Goal: Information Seeking & Learning: Learn about a topic

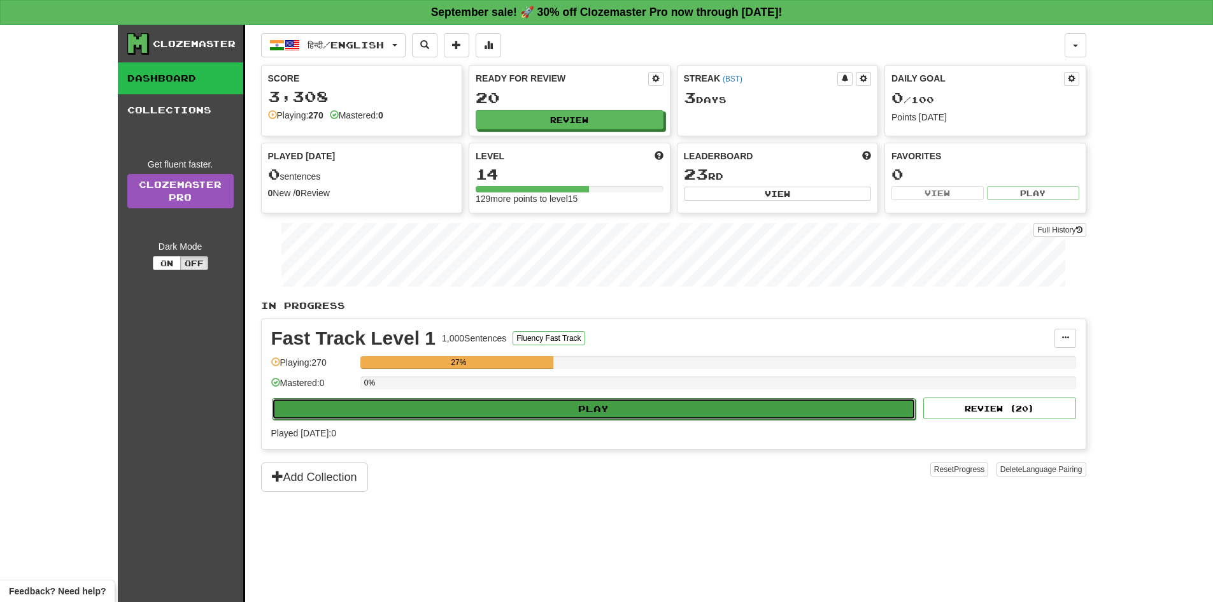
click at [619, 404] on button "Play" at bounding box center [594, 409] width 644 height 22
select select "**"
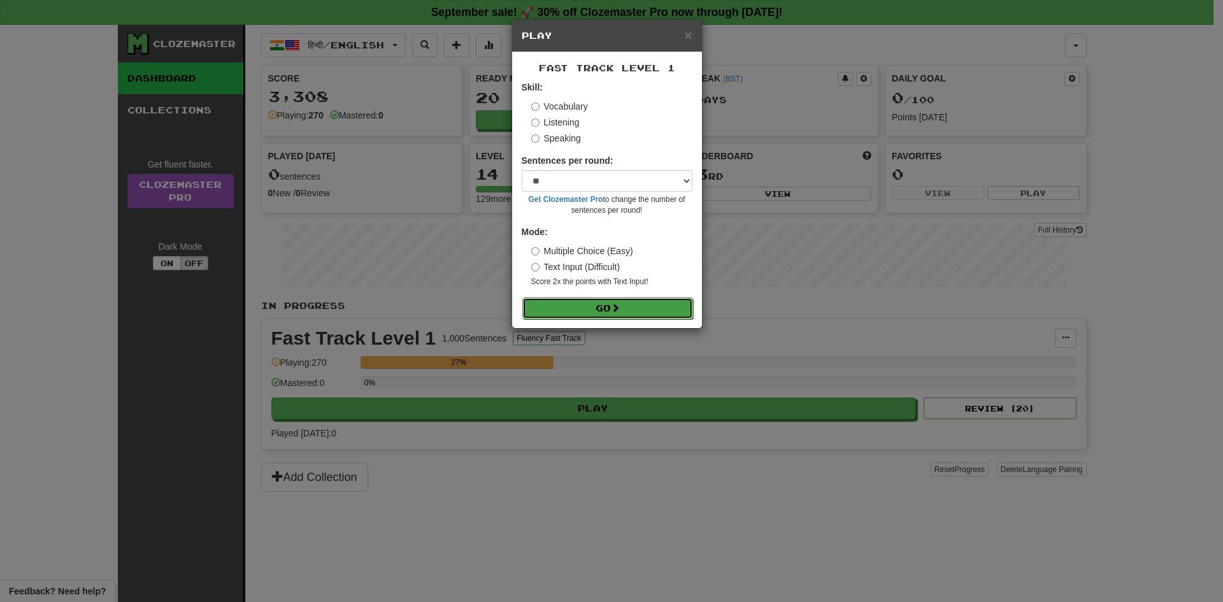
click at [632, 299] on button "Go" at bounding box center [607, 308] width 171 height 22
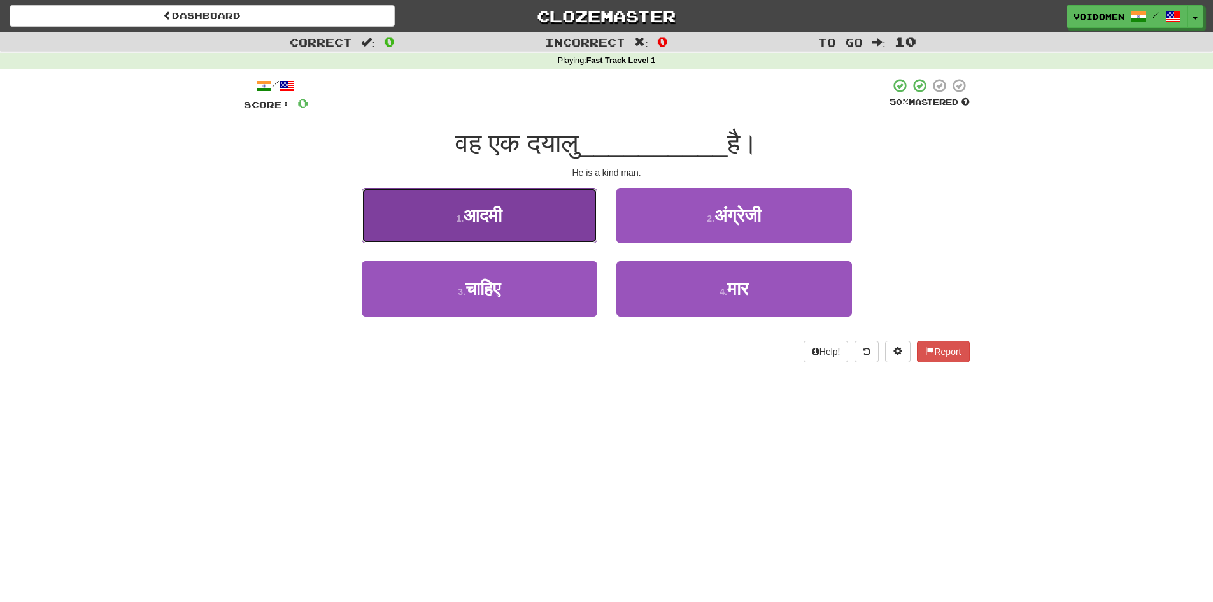
click at [546, 222] on button "1 . आदमी" at bounding box center [480, 215] width 236 height 55
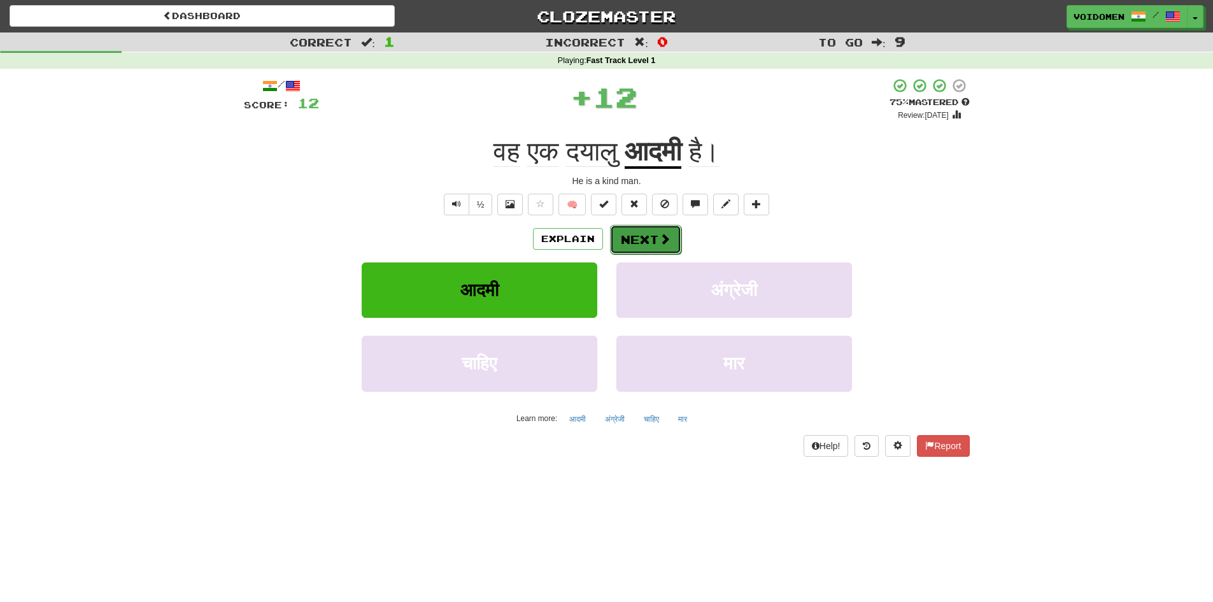
click at [646, 241] on button "Next" at bounding box center [645, 239] width 71 height 29
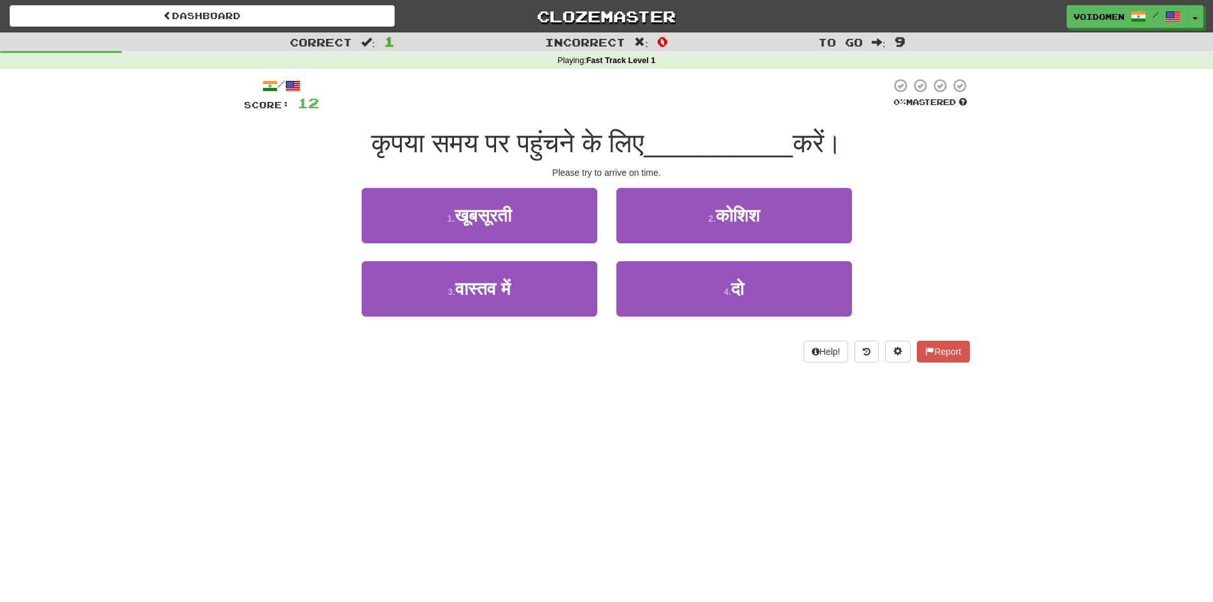
click at [518, 318] on div "3 . वास्तव में" at bounding box center [479, 297] width 255 height 73
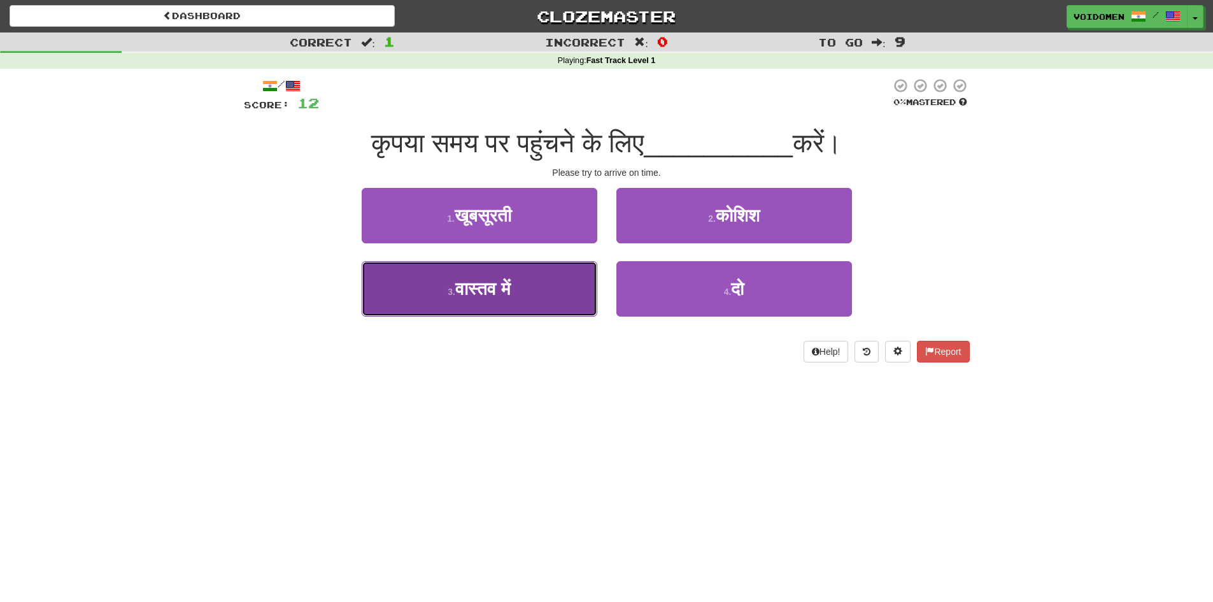
click at [522, 299] on button "3 . वास्तव में" at bounding box center [480, 288] width 236 height 55
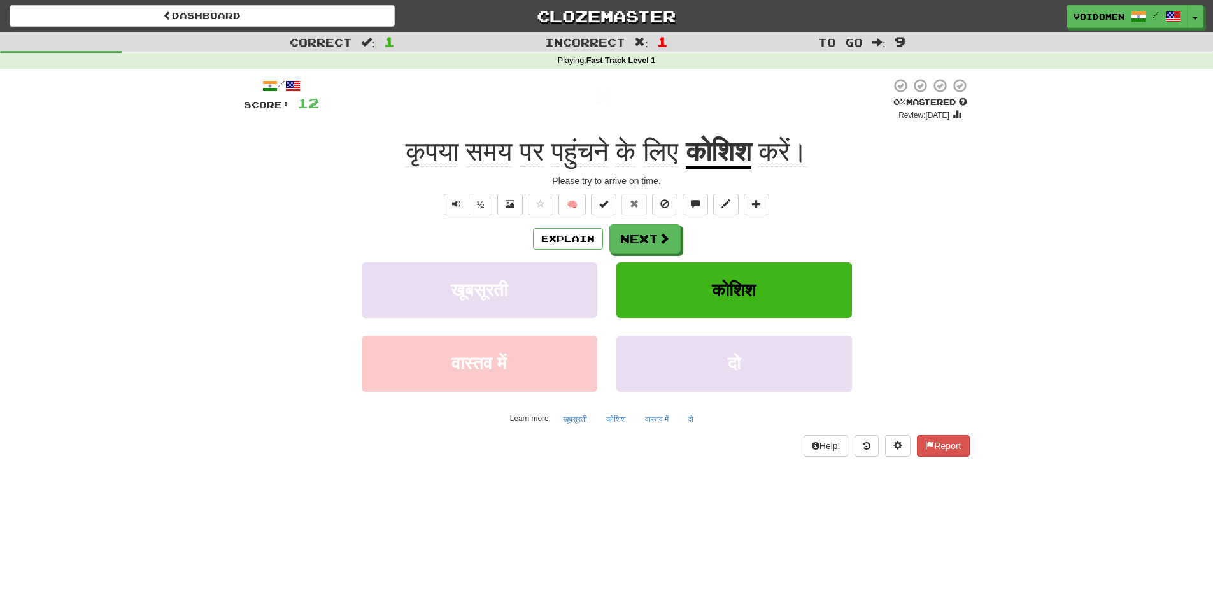
click at [746, 158] on u "कोशिश" at bounding box center [719, 152] width 66 height 32
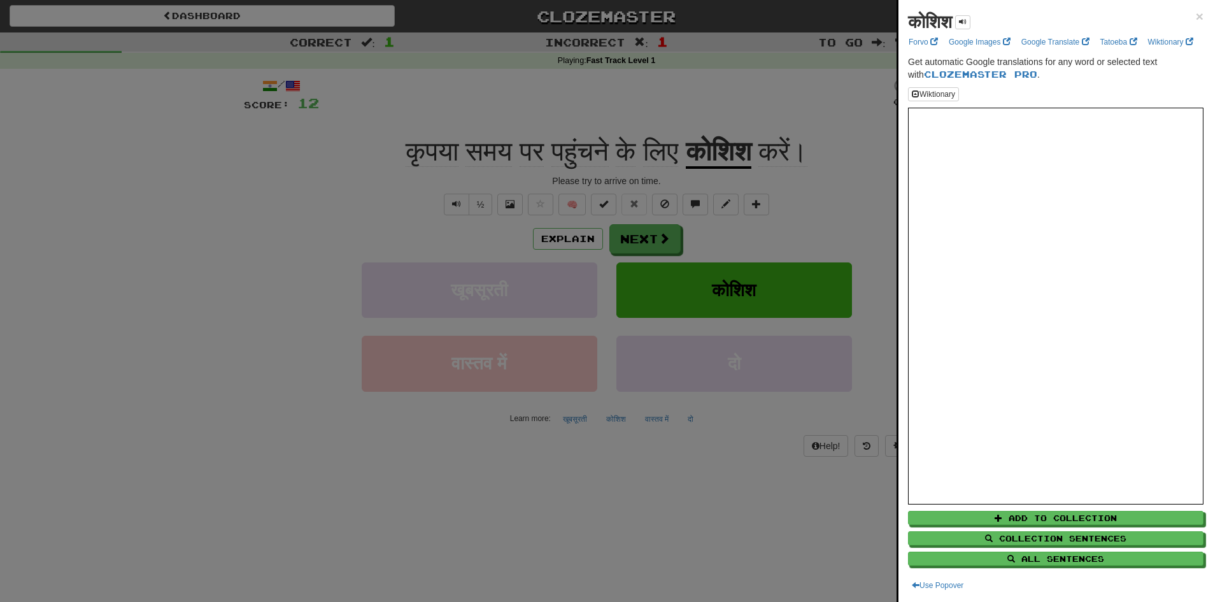
click at [634, 176] on div at bounding box center [606, 301] width 1213 height 602
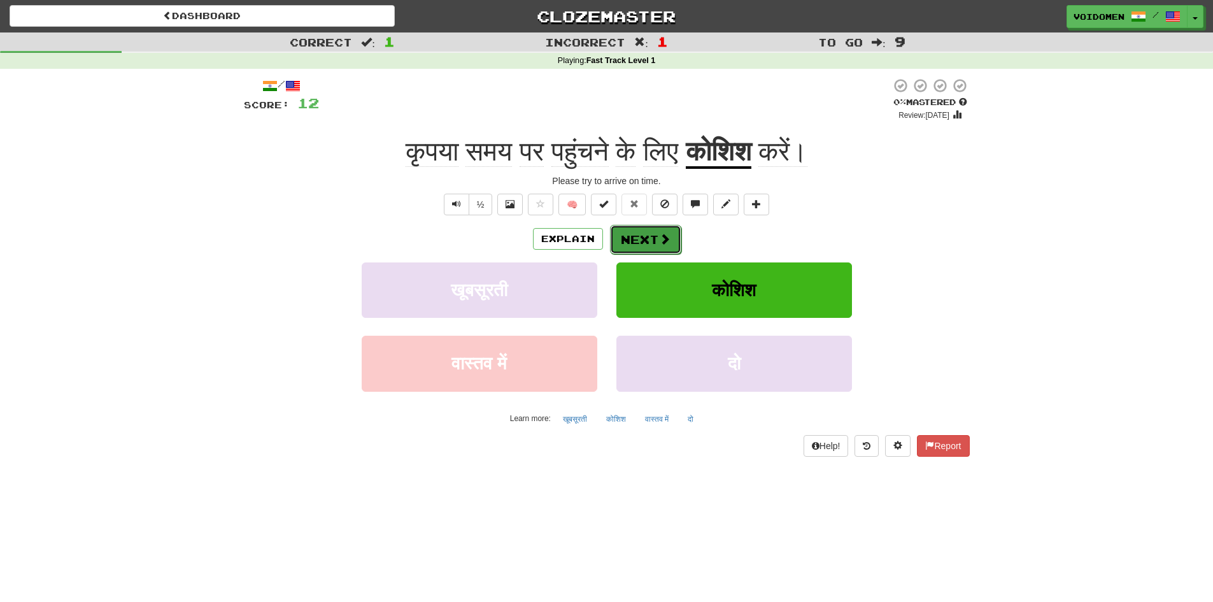
click at [653, 248] on button "Next" at bounding box center [645, 239] width 71 height 29
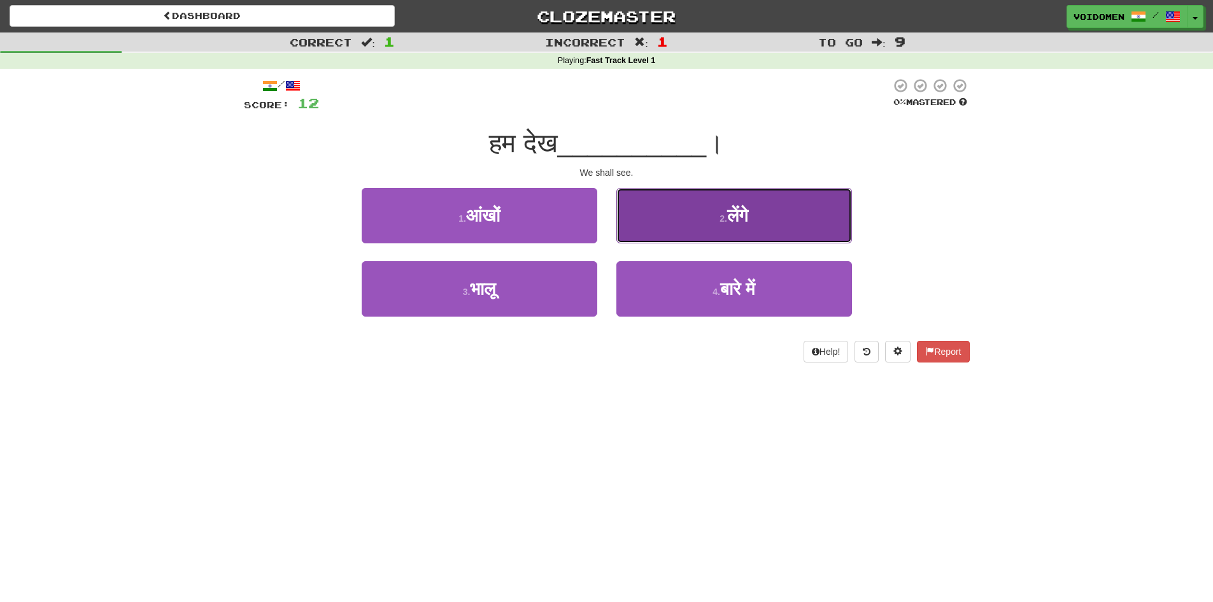
click at [680, 215] on button "2 . लेंगे" at bounding box center [734, 215] width 236 height 55
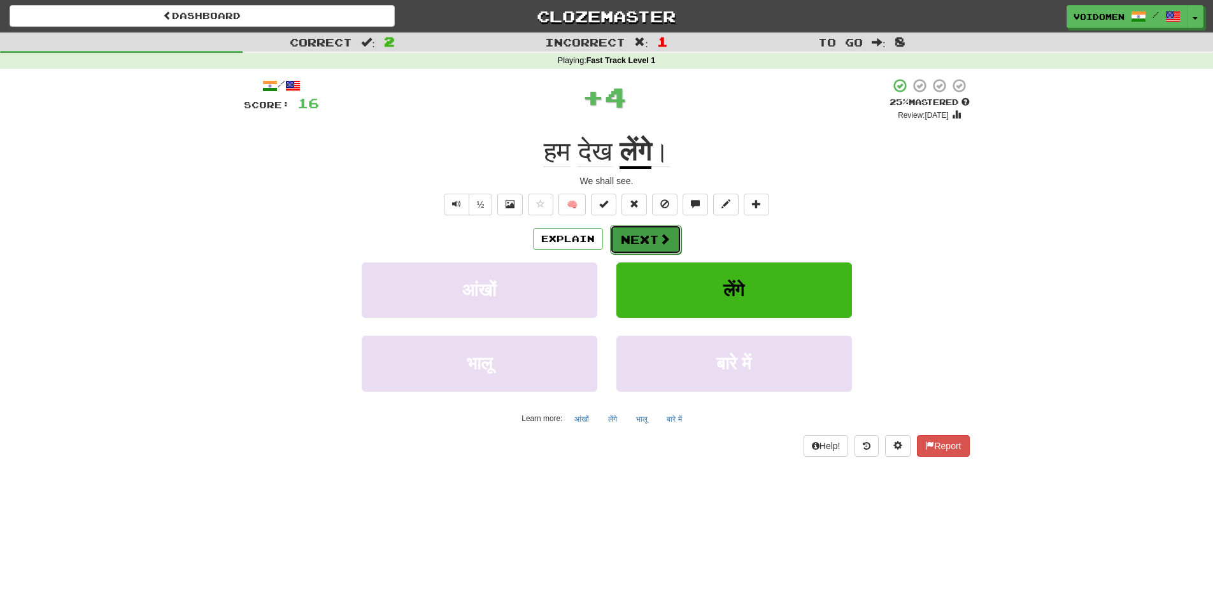
click at [659, 241] on span at bounding box center [664, 238] width 11 height 11
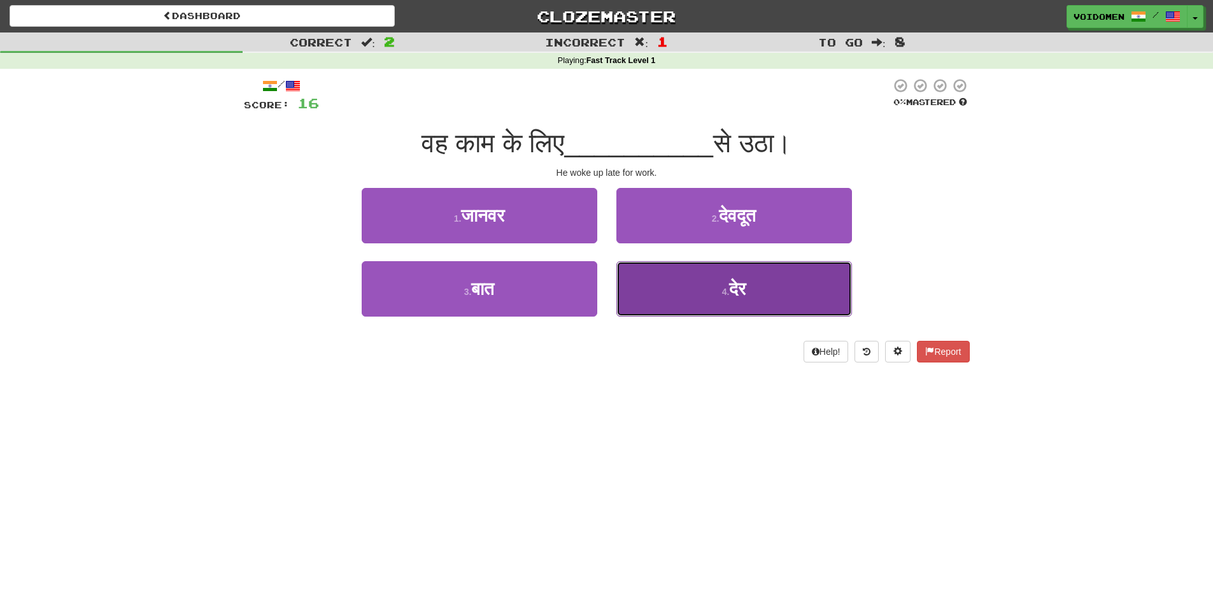
click at [654, 285] on button "4 . [GEOGRAPHIC_DATA]" at bounding box center [734, 288] width 236 height 55
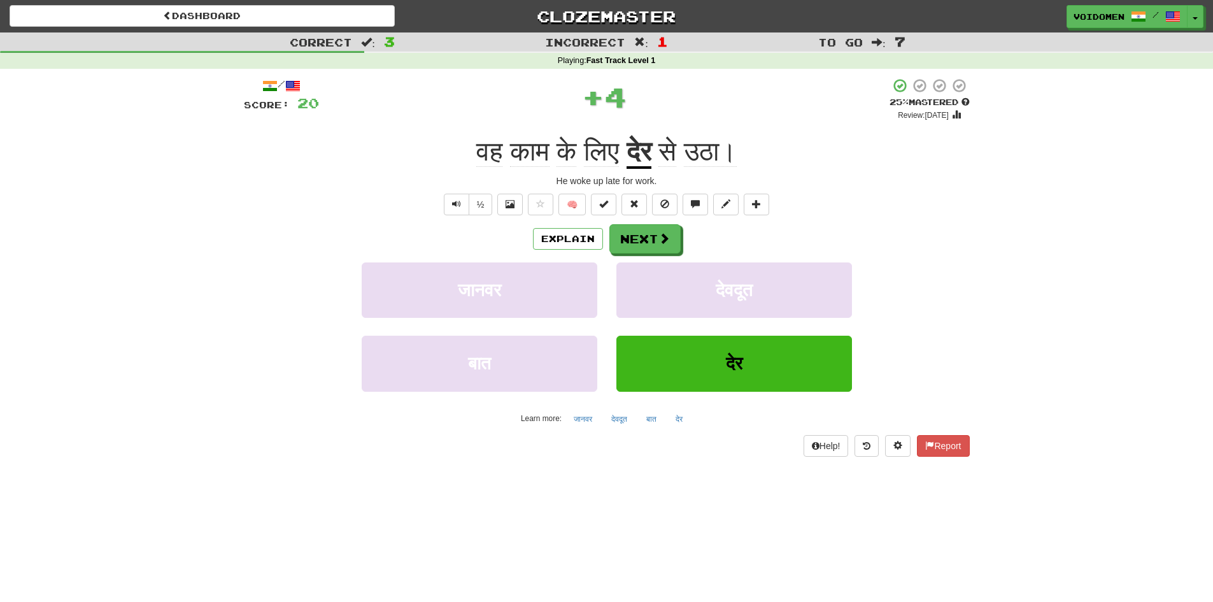
click at [648, 146] on u "देर" at bounding box center [639, 152] width 25 height 32
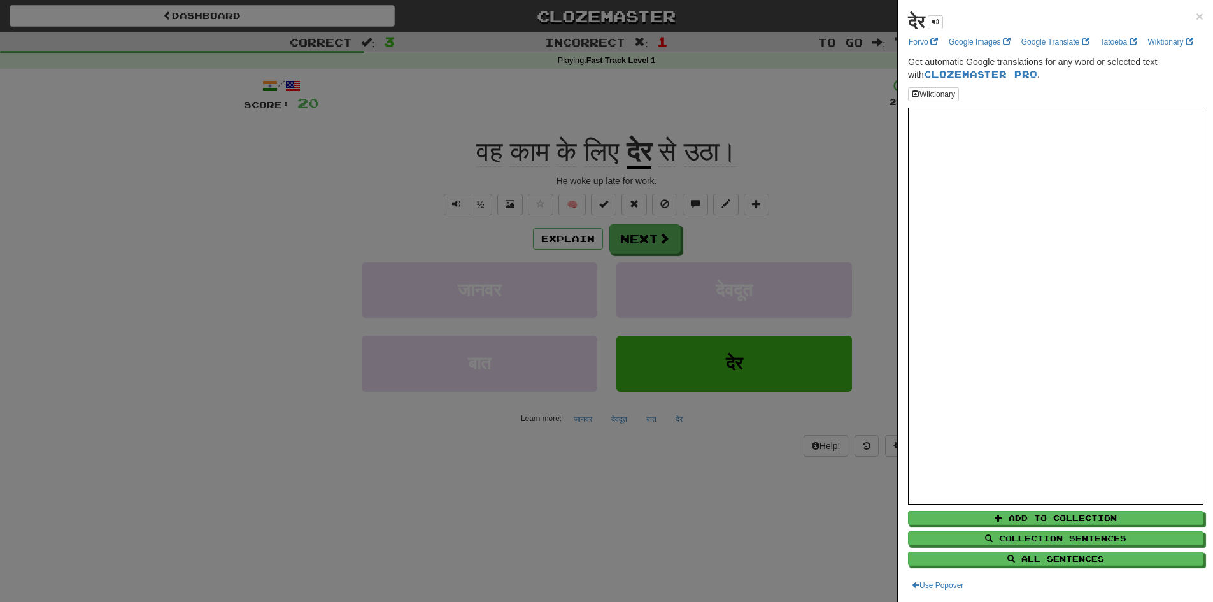
drag, startPoint x: 692, startPoint y: 150, endPoint x: 698, endPoint y: 161, distance: 12.2
click at [694, 149] on div at bounding box center [606, 301] width 1213 height 602
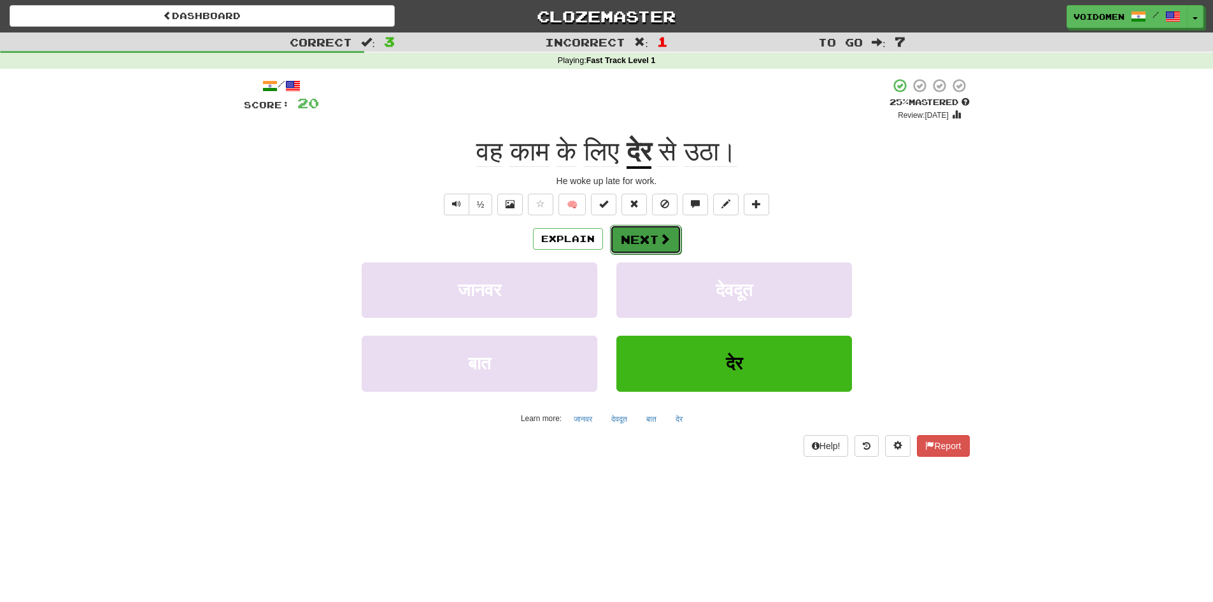
click at [657, 250] on button "Next" at bounding box center [645, 239] width 71 height 29
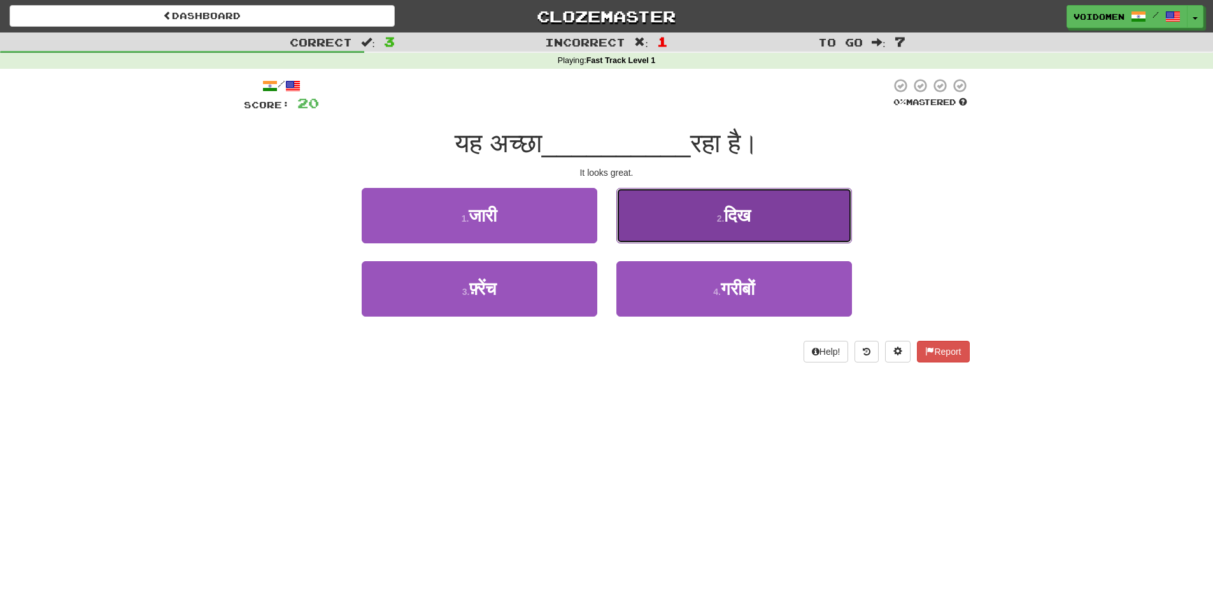
click at [729, 206] on span "दिख" at bounding box center [737, 216] width 27 height 20
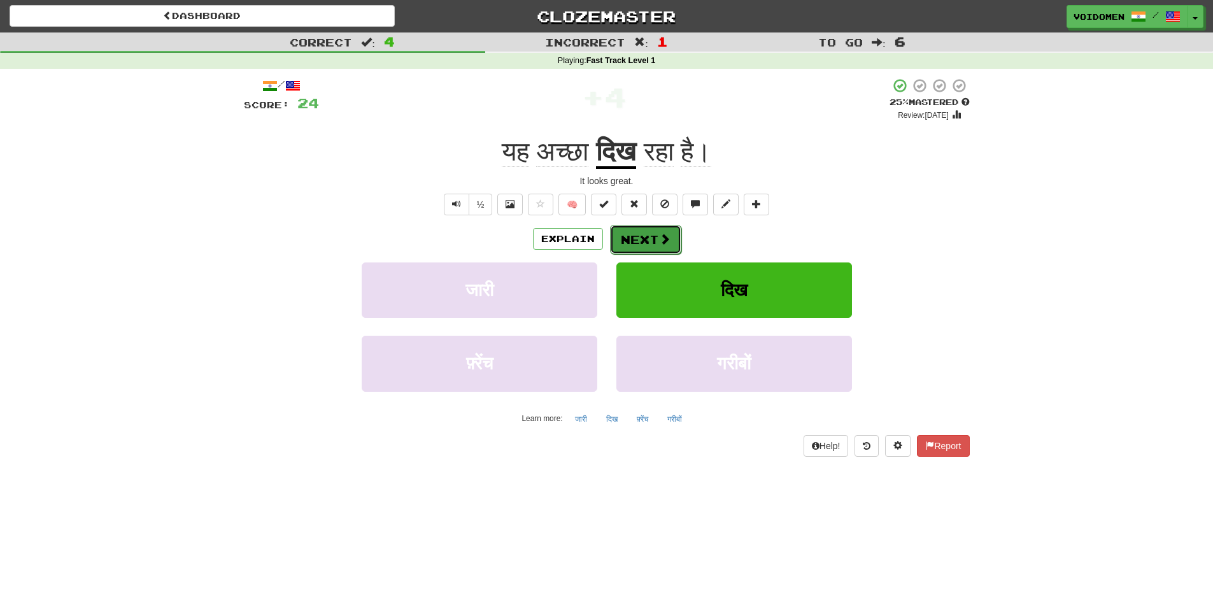
click at [659, 241] on span at bounding box center [664, 238] width 11 height 11
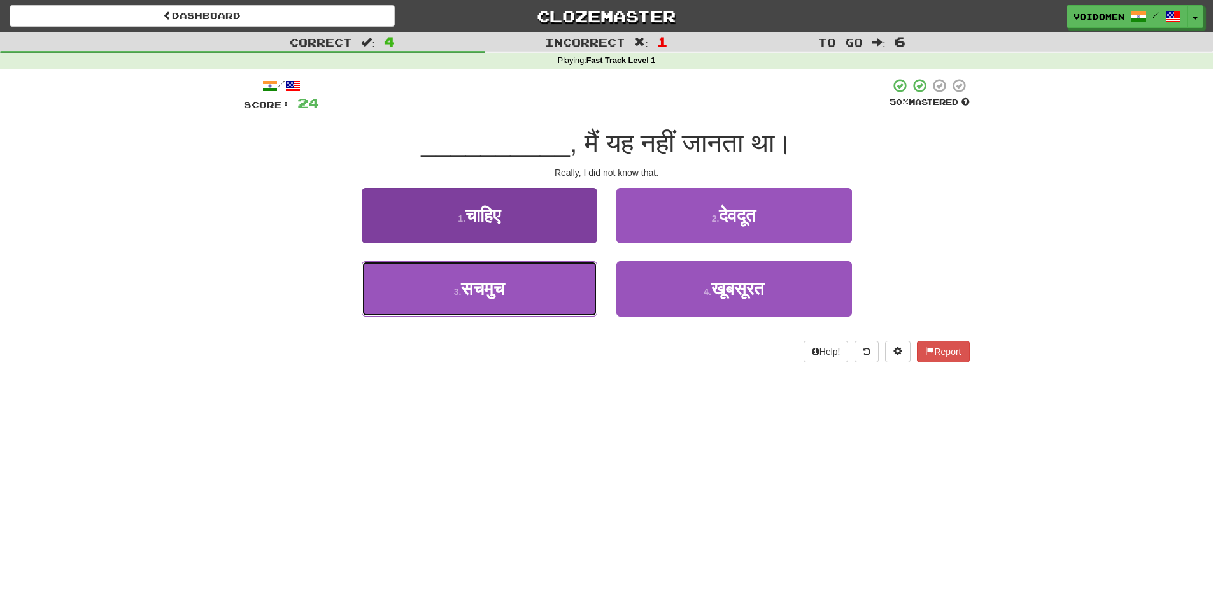
click at [546, 313] on button "3 . [GEOGRAPHIC_DATA]" at bounding box center [480, 288] width 236 height 55
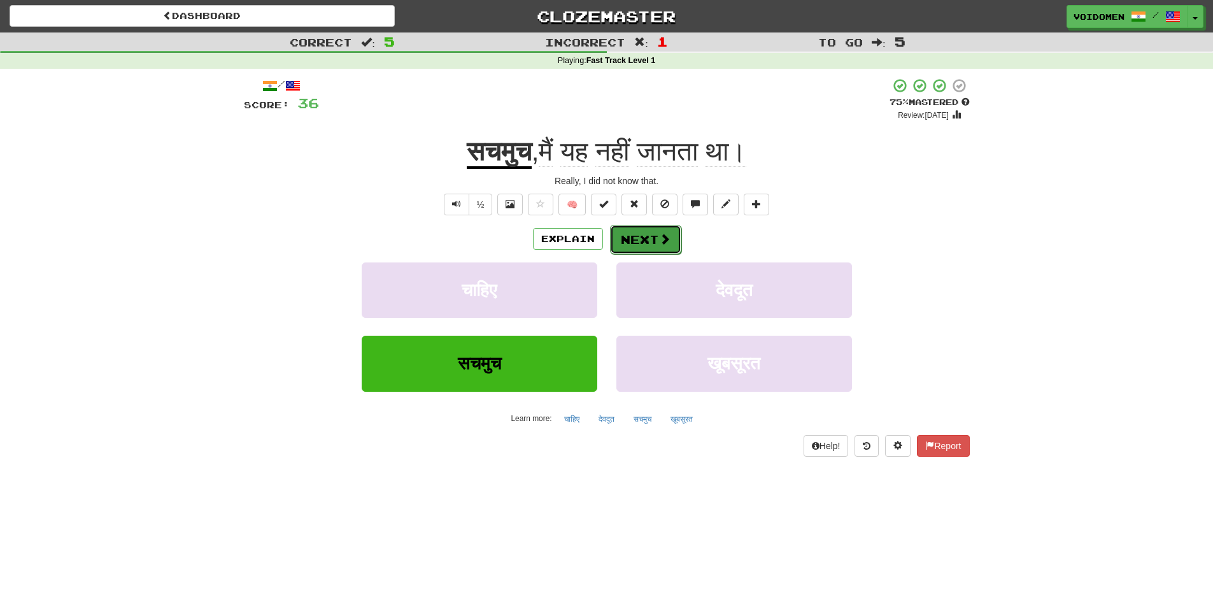
click at [640, 245] on button "Next" at bounding box center [645, 239] width 71 height 29
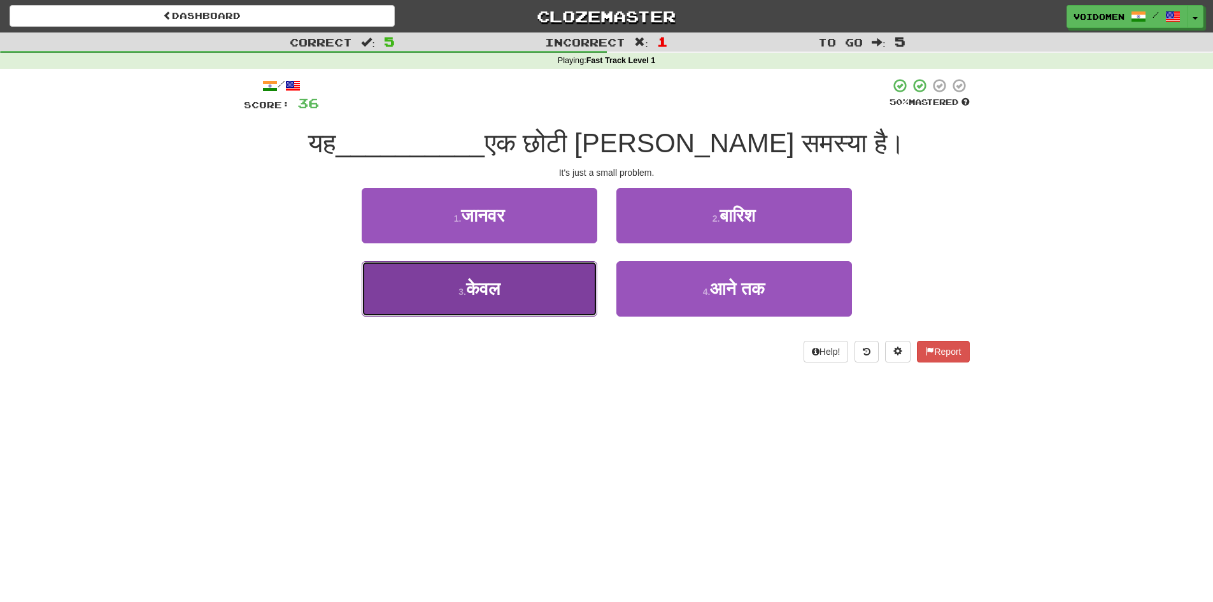
click at [556, 309] on button "3 . केवल" at bounding box center [480, 288] width 236 height 55
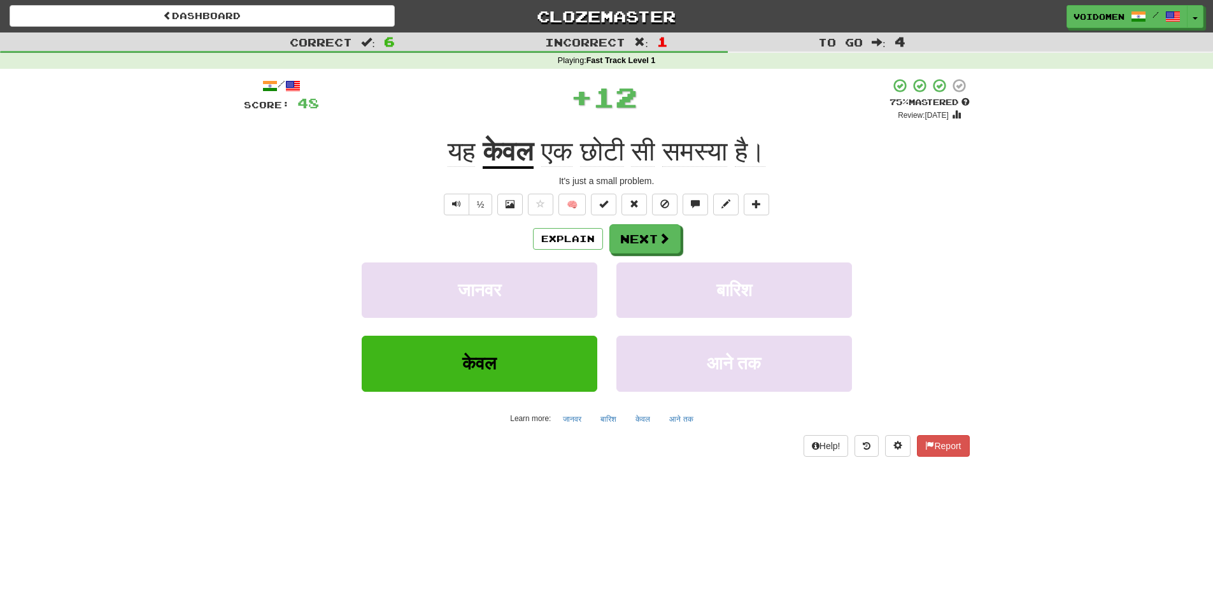
click at [500, 155] on u "केवल" at bounding box center [508, 152] width 51 height 32
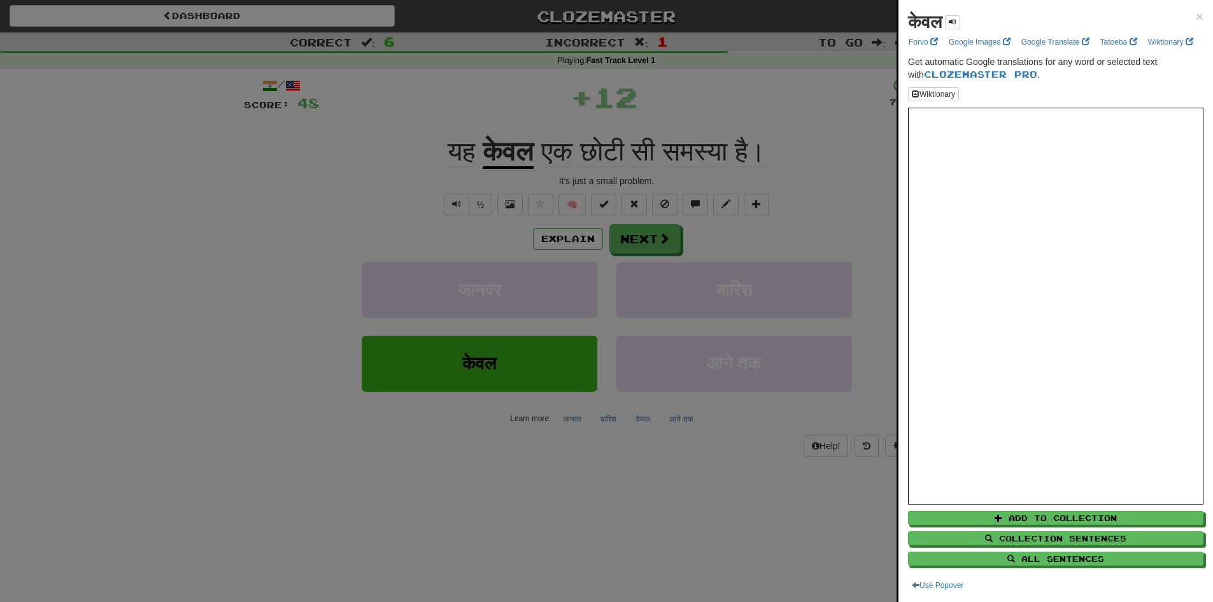
click at [706, 139] on div at bounding box center [606, 301] width 1213 height 602
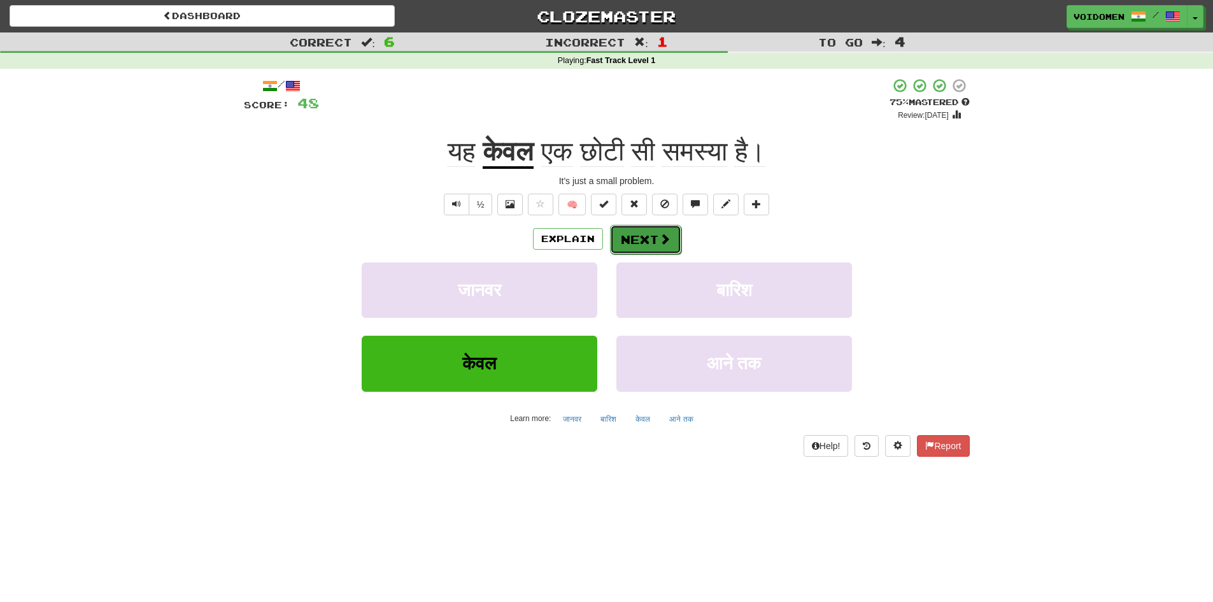
click at [653, 241] on button "Next" at bounding box center [645, 239] width 71 height 29
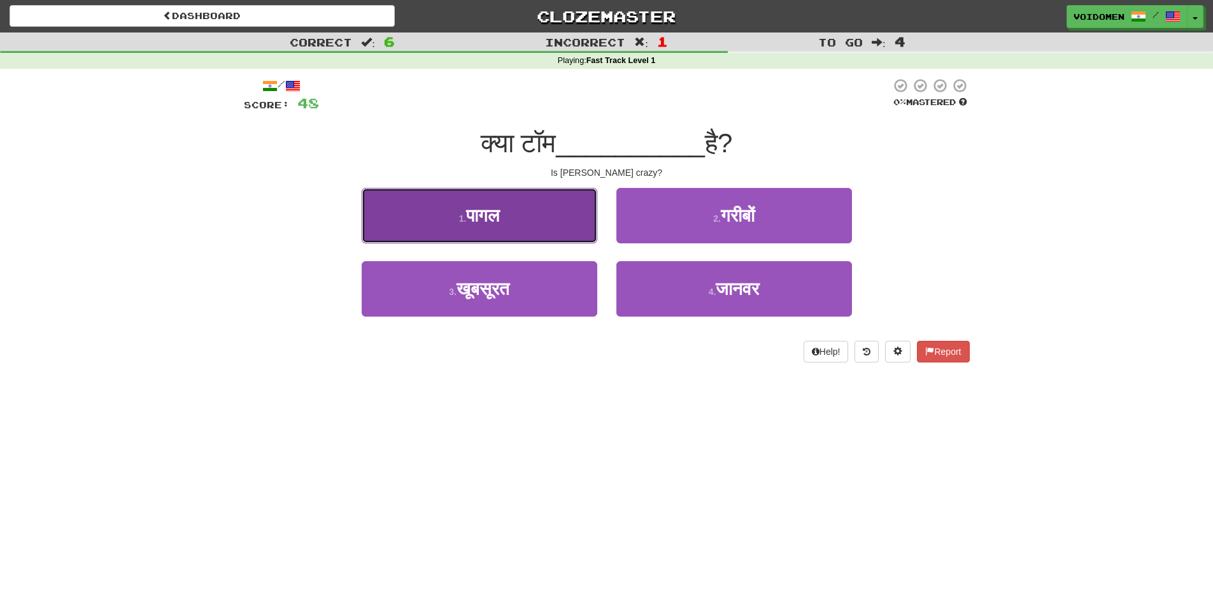
click at [538, 232] on button "1 . [GEOGRAPHIC_DATA]" at bounding box center [480, 215] width 236 height 55
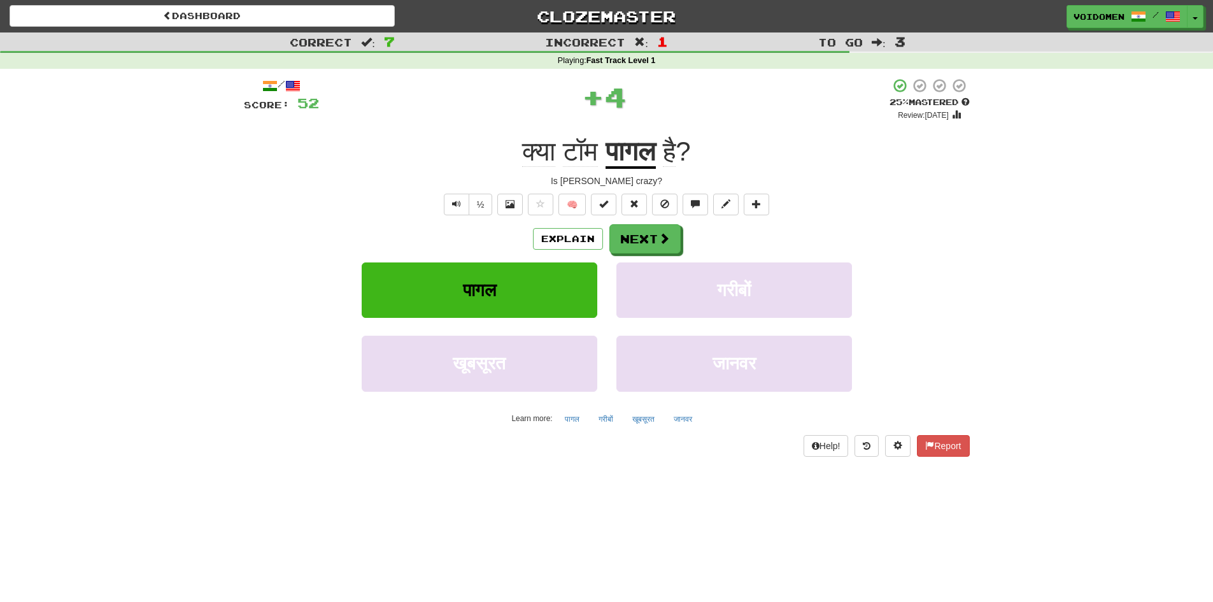
click at [630, 150] on u "पागल" at bounding box center [631, 152] width 50 height 32
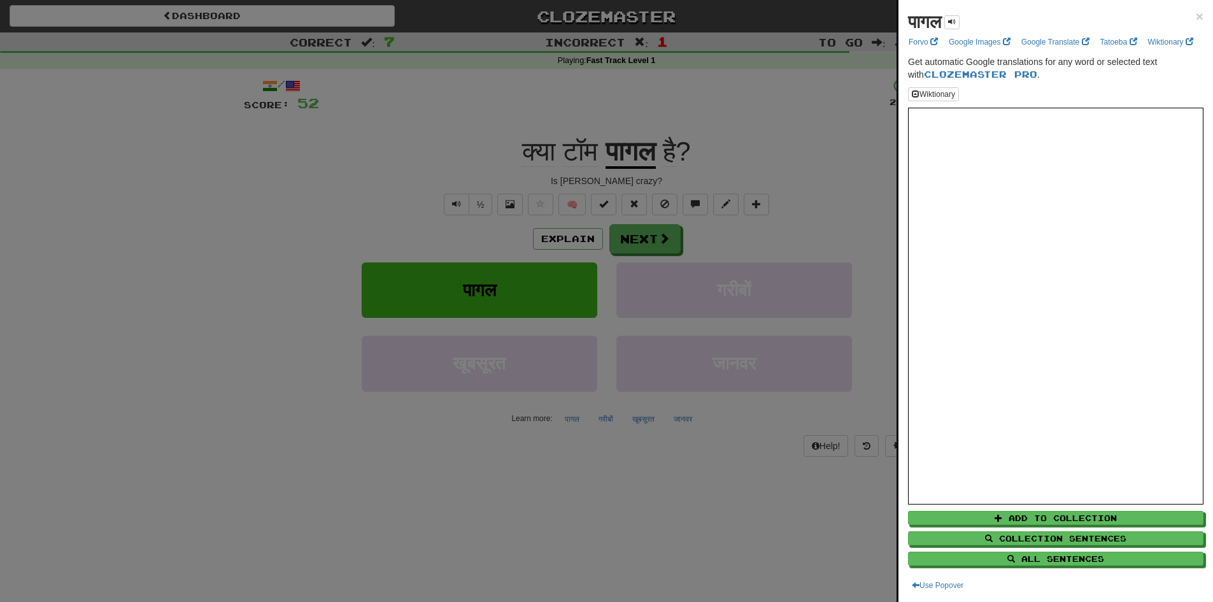
click at [750, 173] on div at bounding box center [606, 301] width 1213 height 602
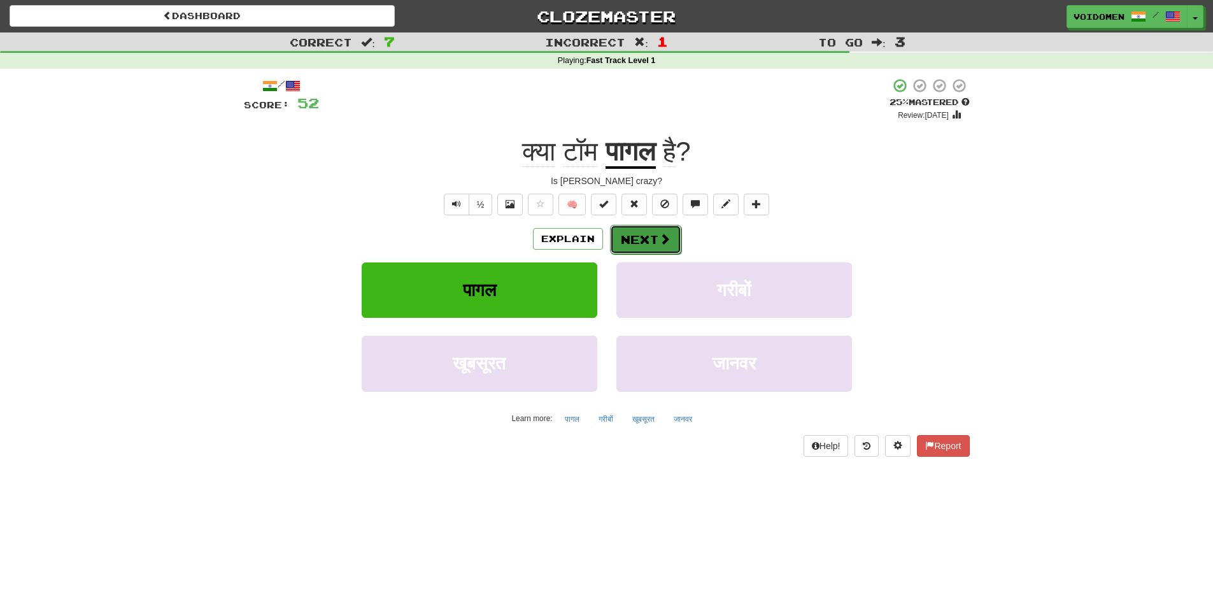
click at [671, 235] on button "Next" at bounding box center [645, 239] width 71 height 29
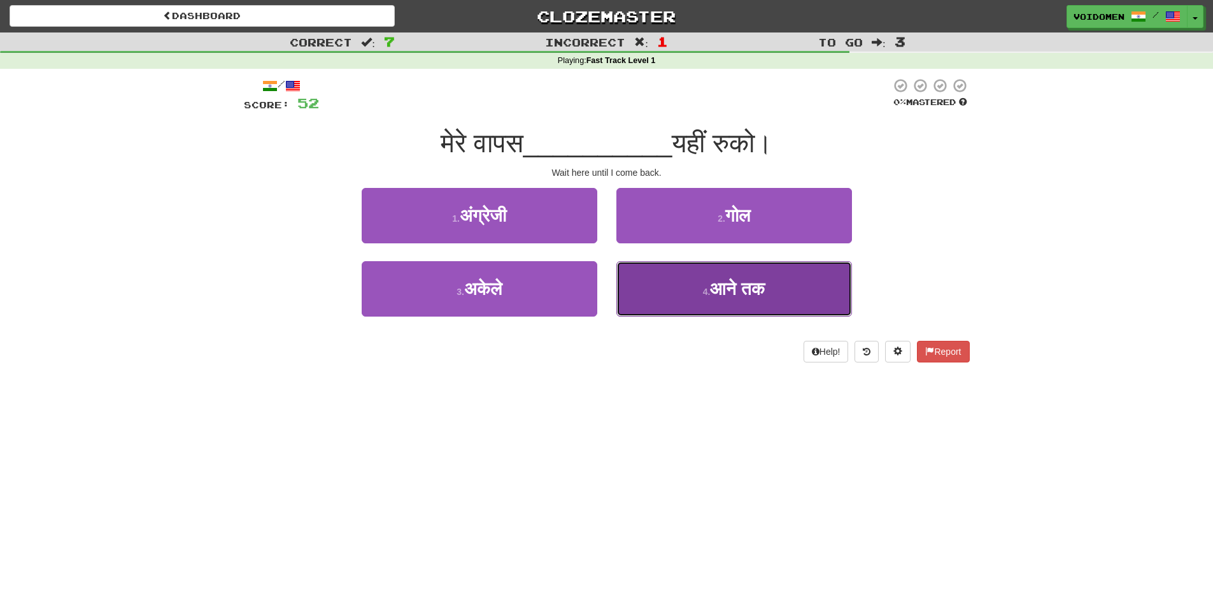
click at [793, 298] on button "4 . आने तक" at bounding box center [734, 288] width 236 height 55
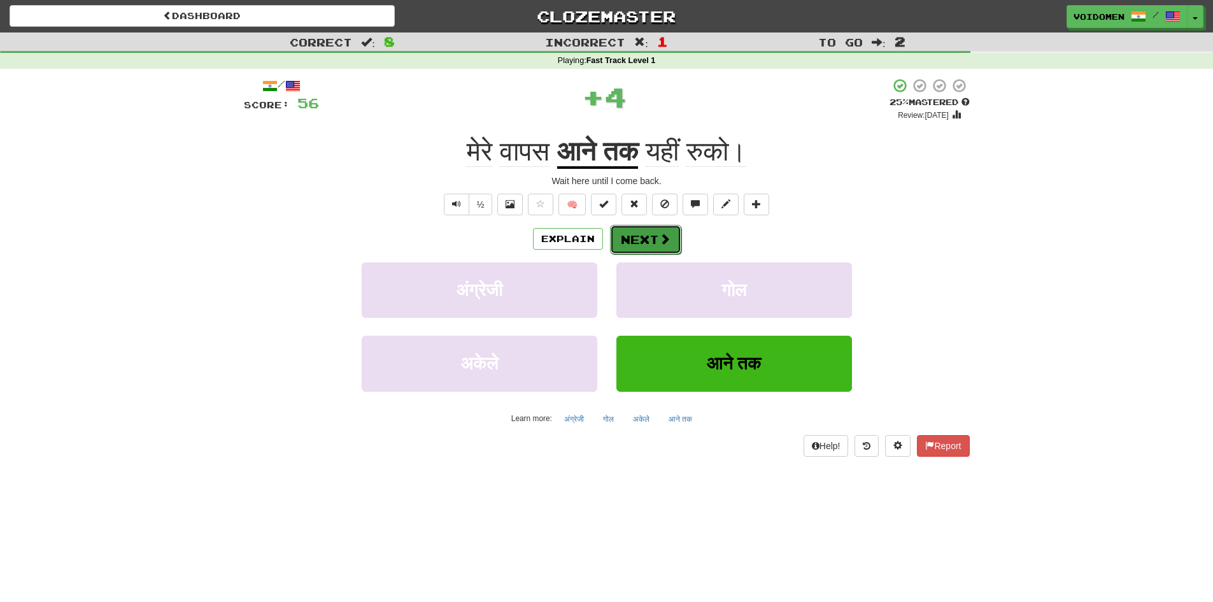
click at [662, 243] on span at bounding box center [664, 238] width 11 height 11
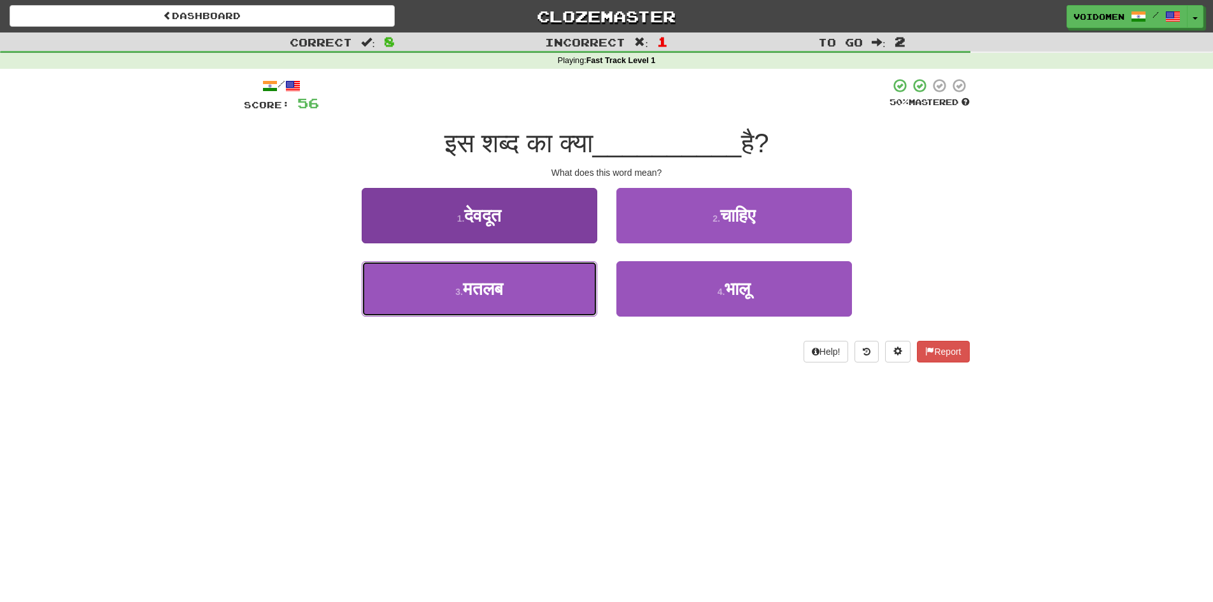
drag, startPoint x: 554, startPoint y: 305, endPoint x: 553, endPoint y: 311, distance: 6.5
click at [551, 310] on button "3 . मतलब" at bounding box center [480, 288] width 236 height 55
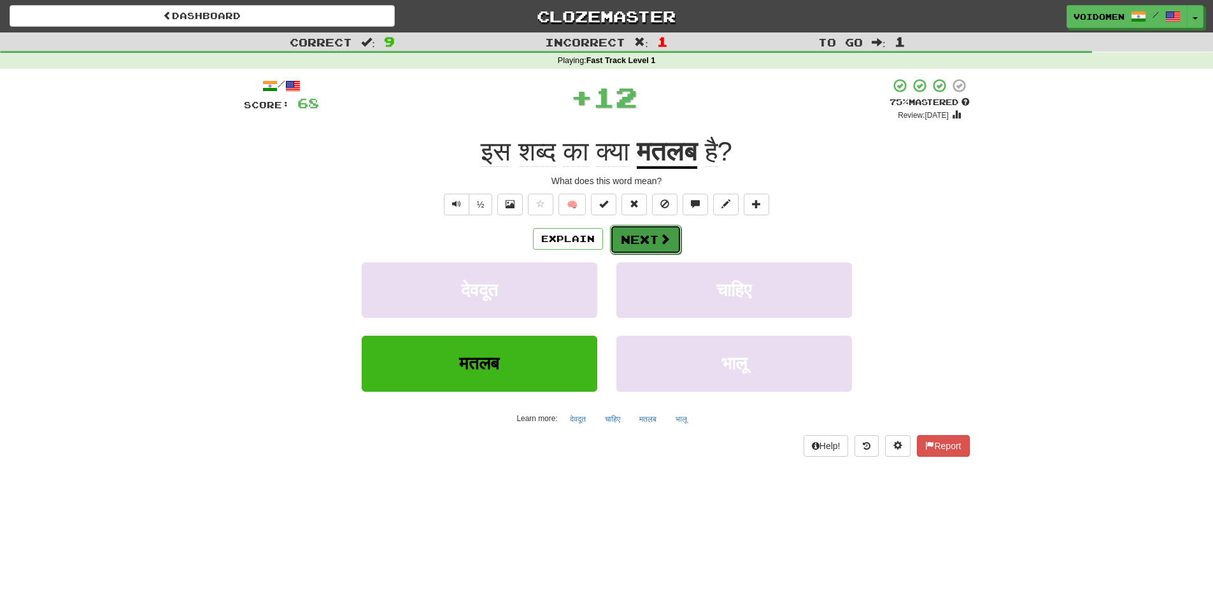
click at [650, 235] on button "Next" at bounding box center [645, 239] width 71 height 29
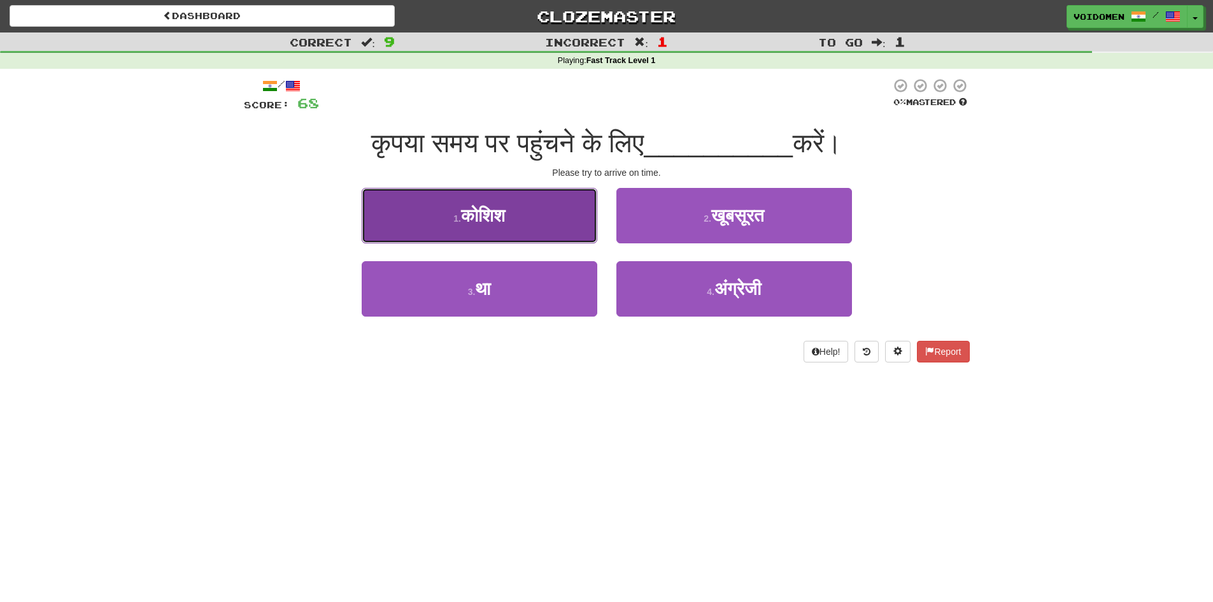
click at [543, 224] on button "1 . कोशिश" at bounding box center [480, 215] width 236 height 55
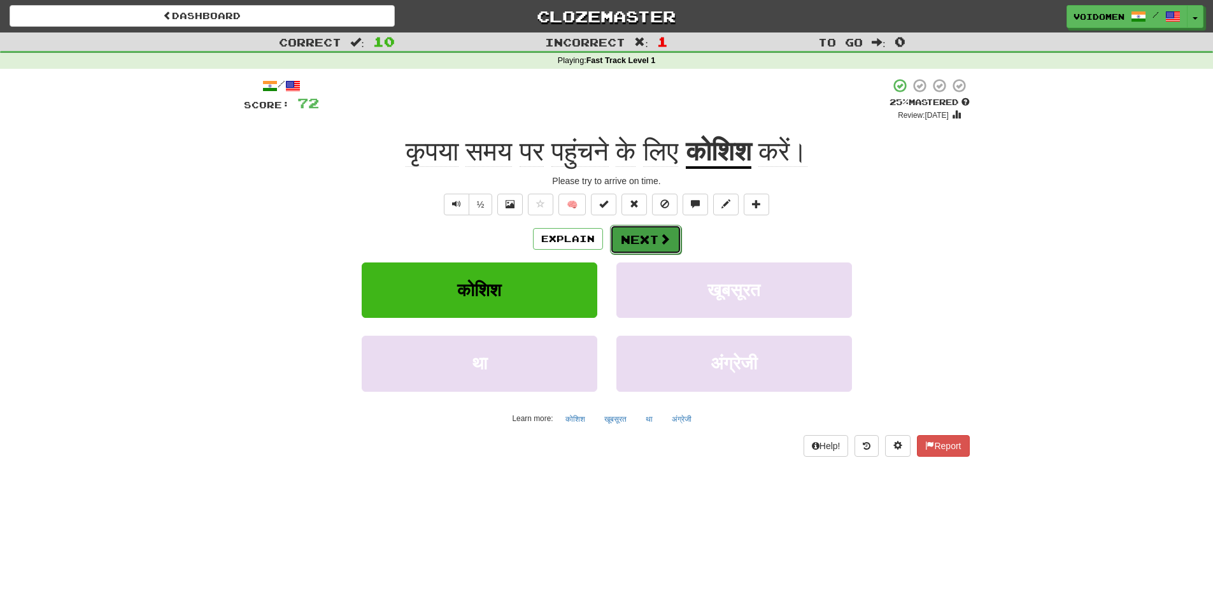
click at [668, 241] on span at bounding box center [664, 238] width 11 height 11
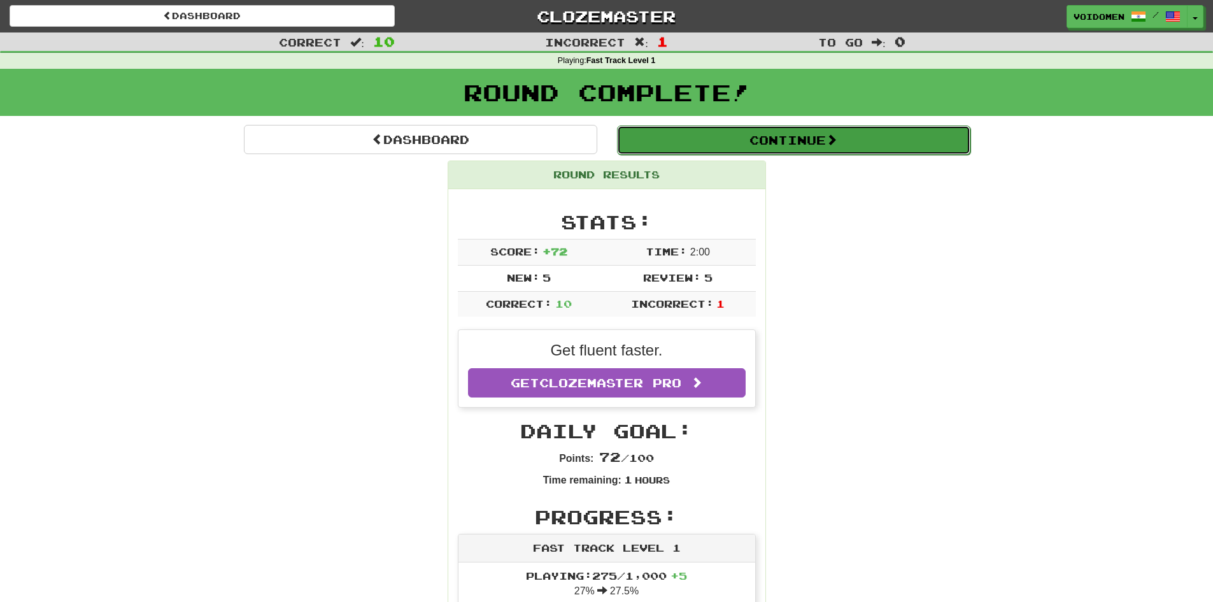
click at [726, 139] on button "Continue" at bounding box center [793, 139] width 353 height 29
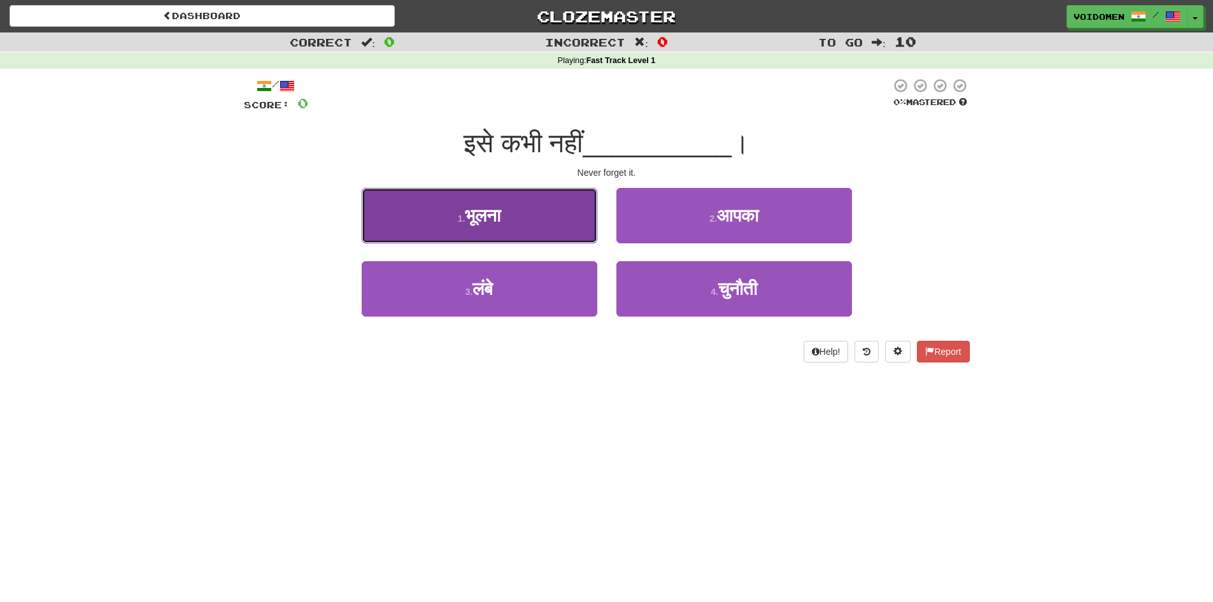
click at [560, 230] on button "1 . [GEOGRAPHIC_DATA]" at bounding box center [480, 215] width 236 height 55
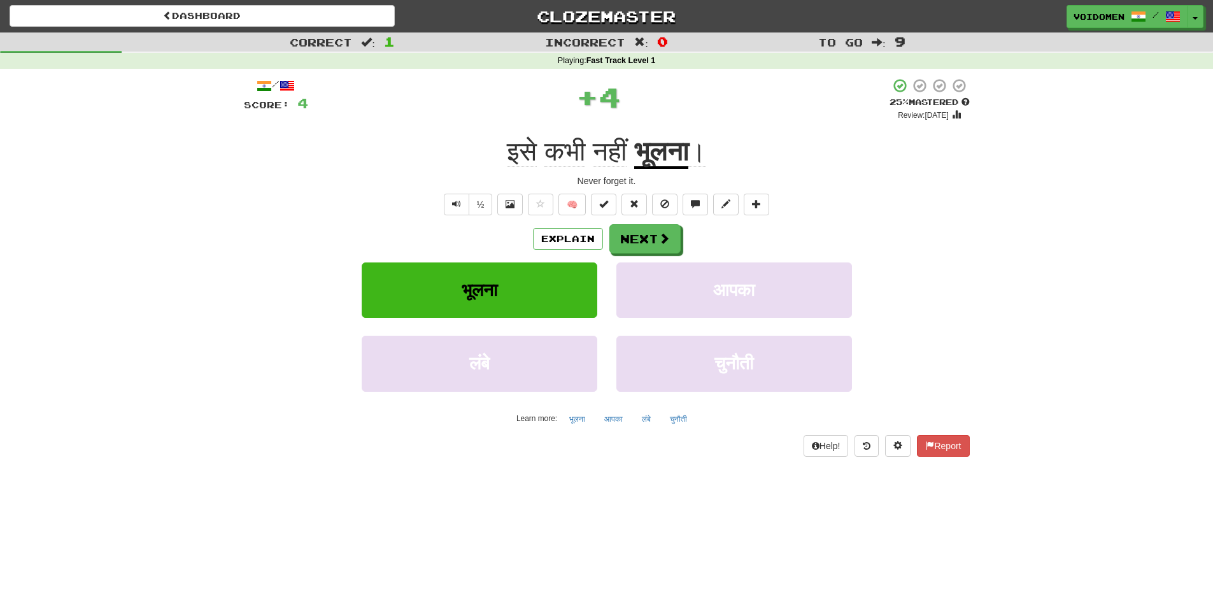
click at [672, 157] on u "भूलना" at bounding box center [661, 152] width 54 height 32
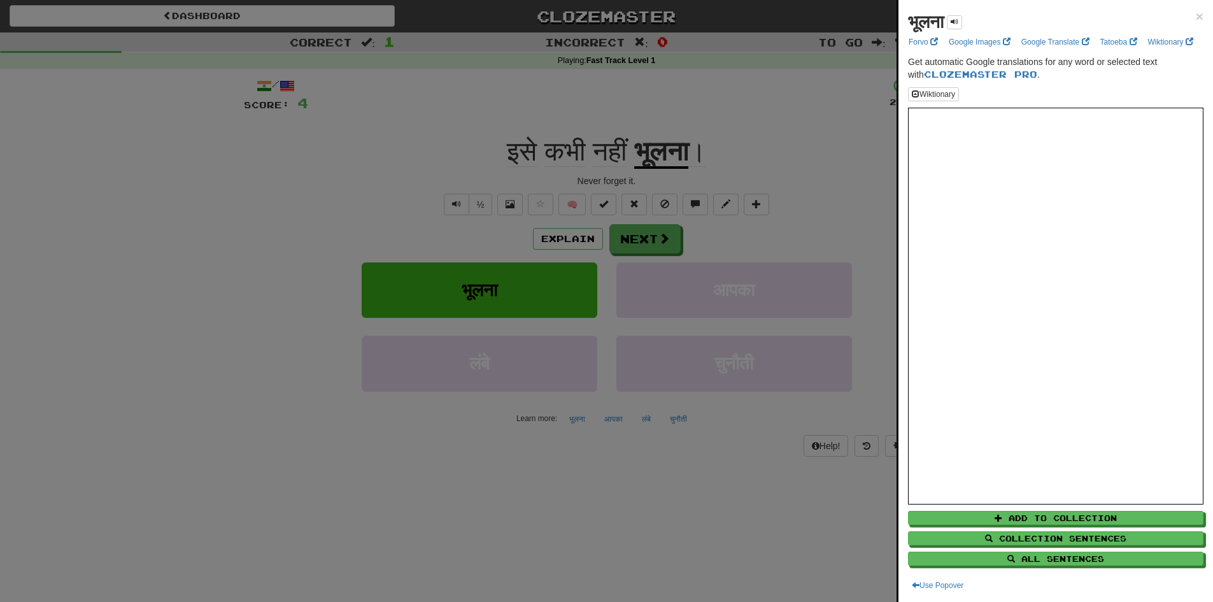
click at [751, 109] on div at bounding box center [606, 301] width 1213 height 602
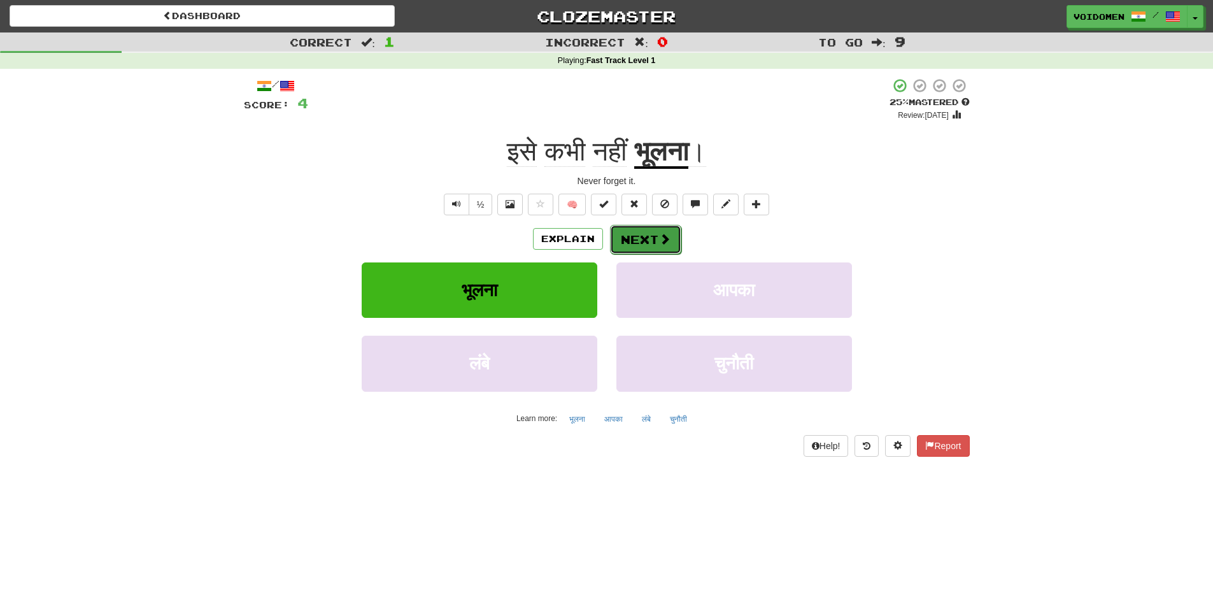
click at [662, 233] on span at bounding box center [664, 238] width 11 height 11
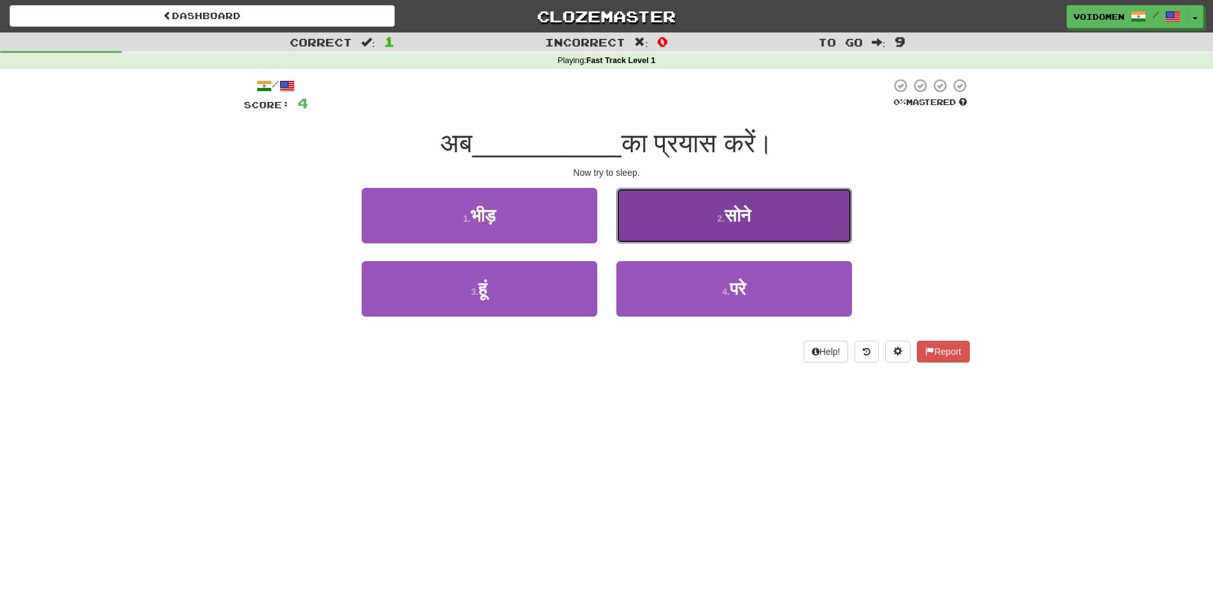
click at [757, 240] on button "2 . सोने" at bounding box center [734, 215] width 236 height 55
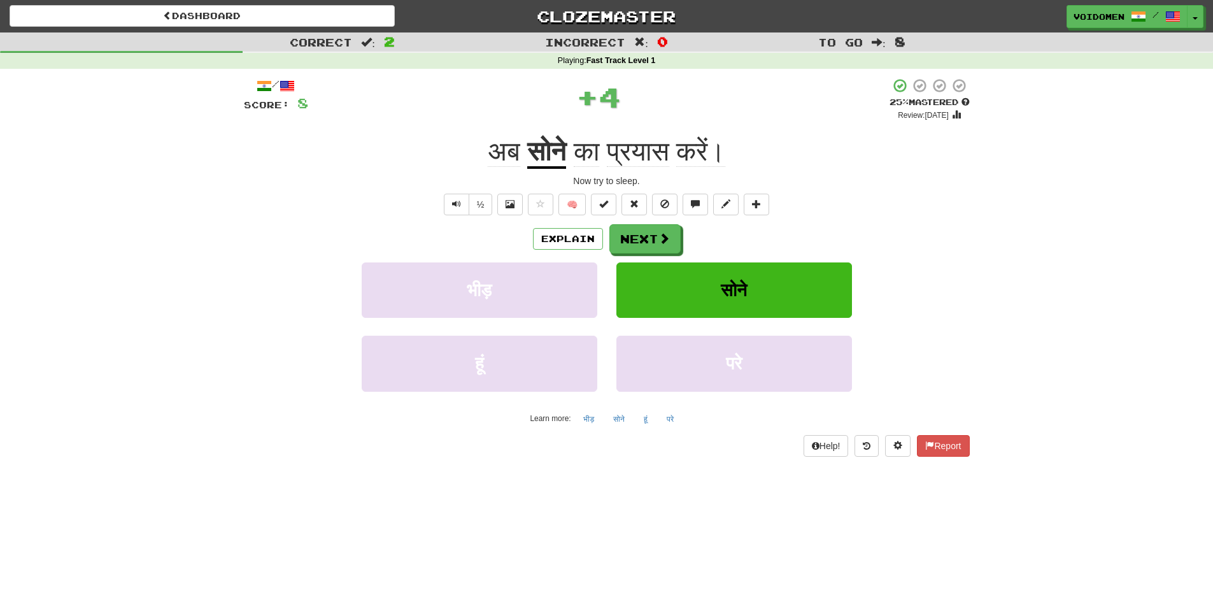
click at [653, 147] on span "प्रयास" at bounding box center [638, 151] width 62 height 31
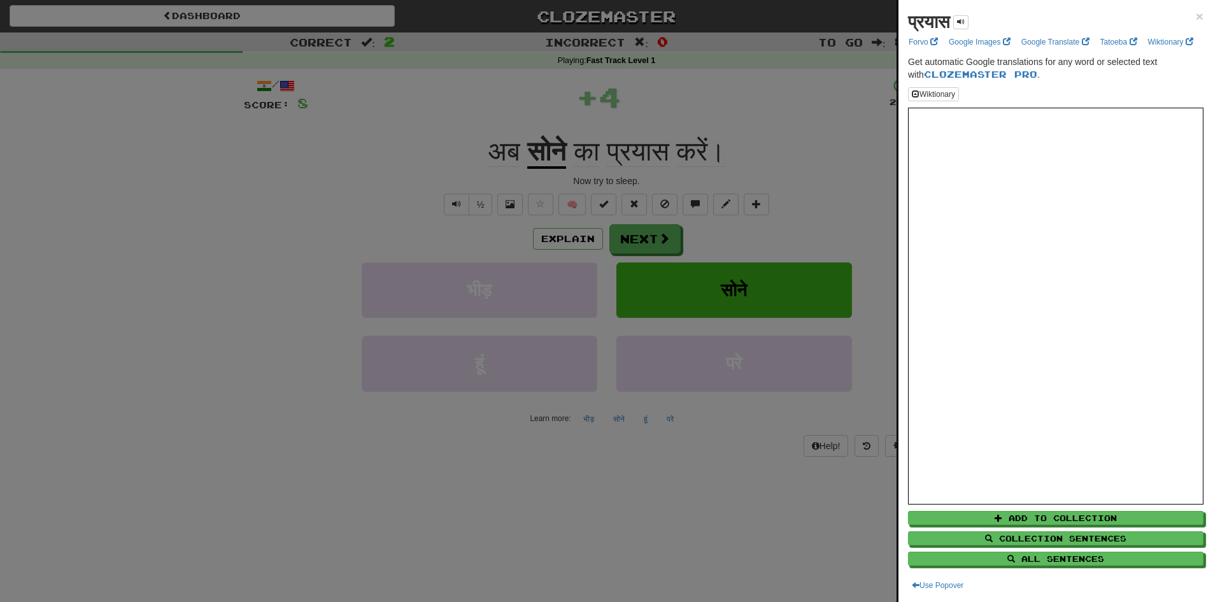
click at [776, 136] on div at bounding box center [606, 301] width 1213 height 602
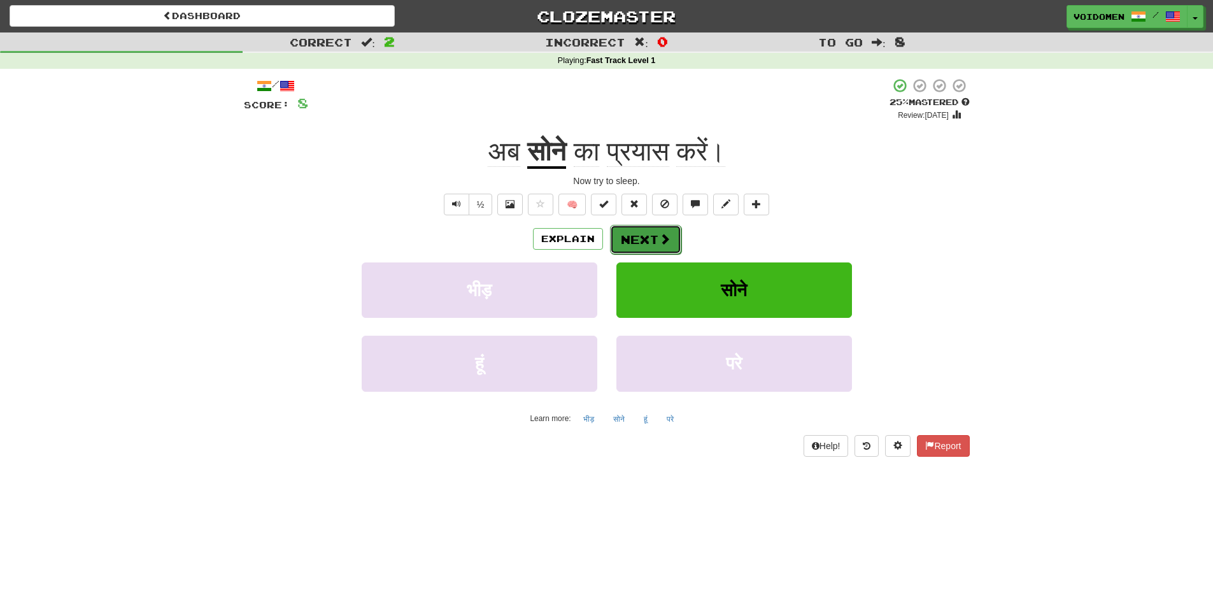
click at [660, 248] on button "Next" at bounding box center [645, 239] width 71 height 29
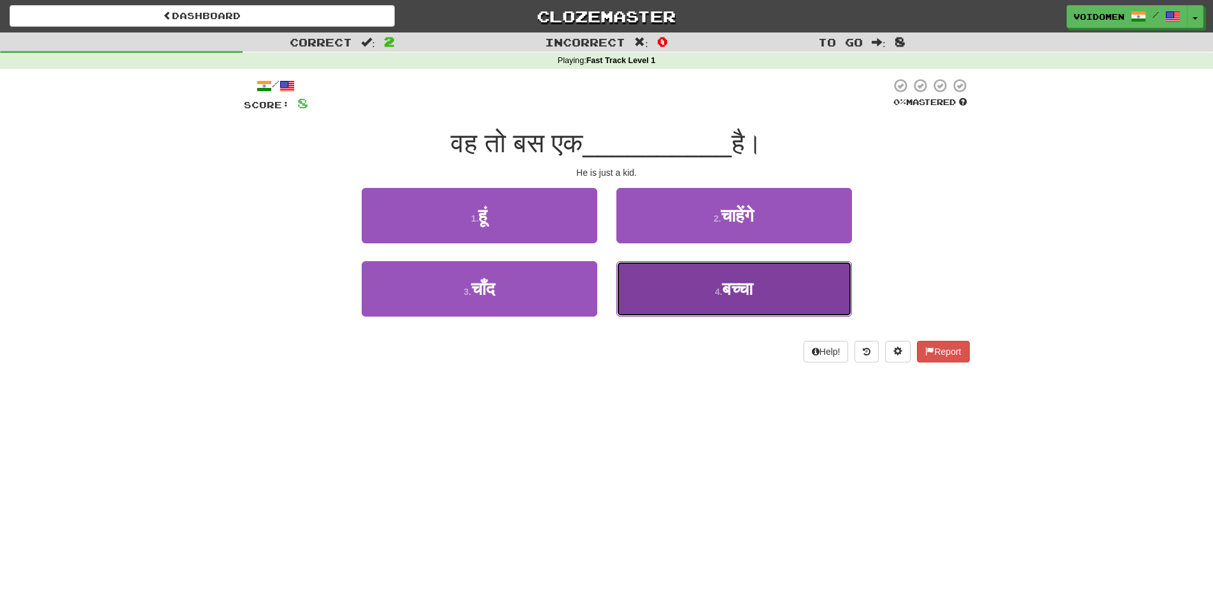
click at [696, 303] on button "4 . बच्चा" at bounding box center [734, 288] width 236 height 55
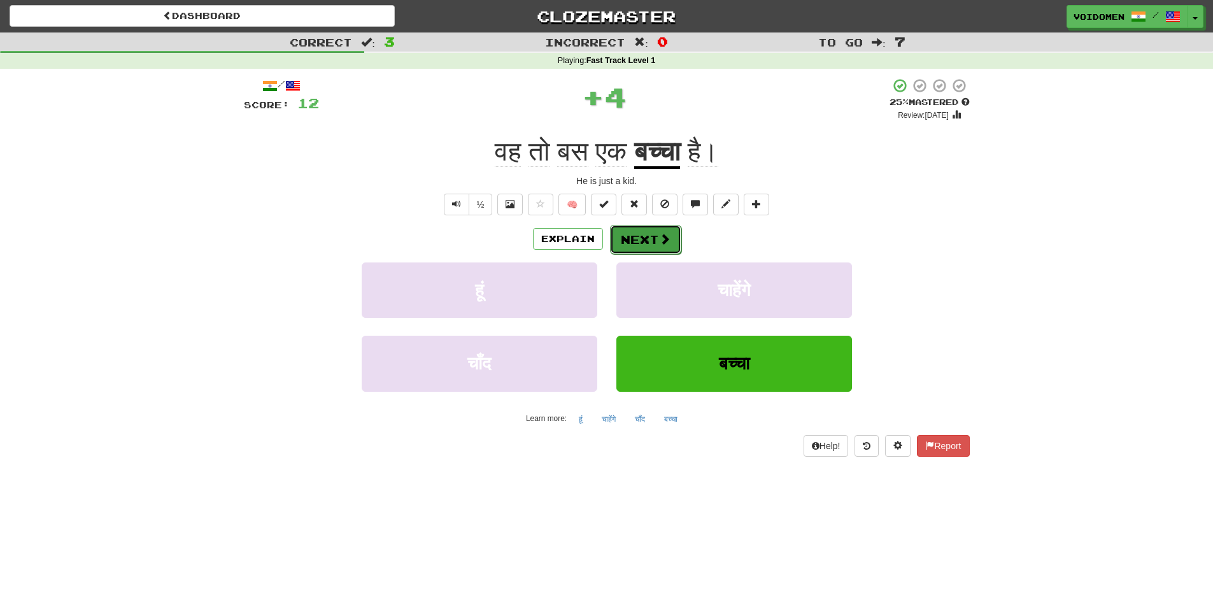
click at [640, 242] on button "Next" at bounding box center [645, 239] width 71 height 29
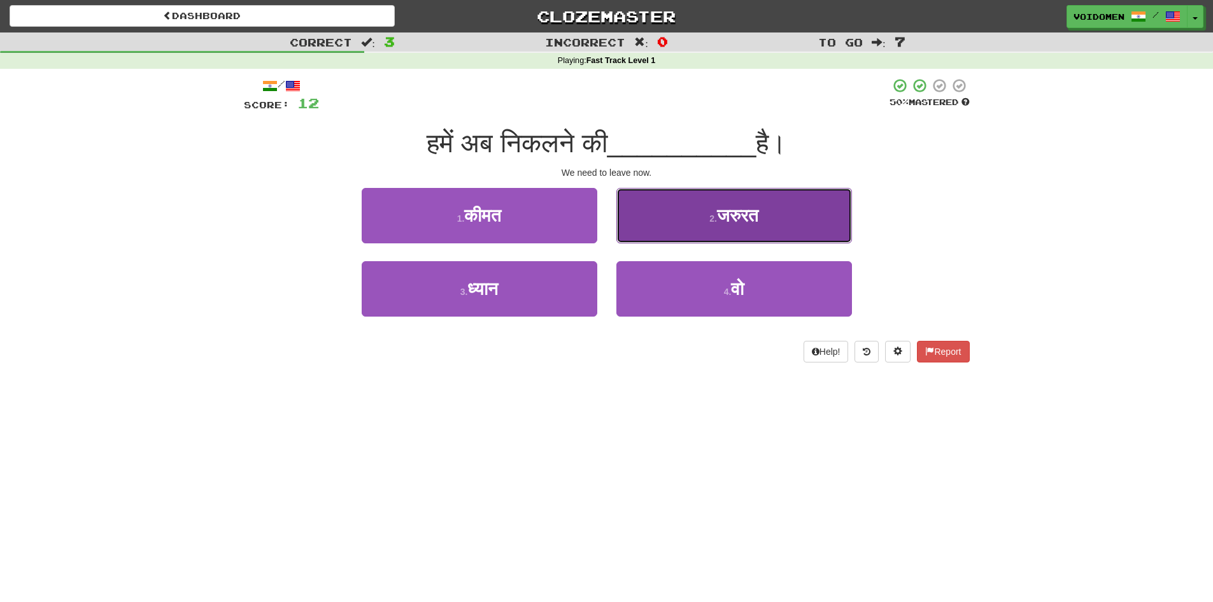
click at [723, 225] on span "जरुरत" at bounding box center [737, 216] width 41 height 20
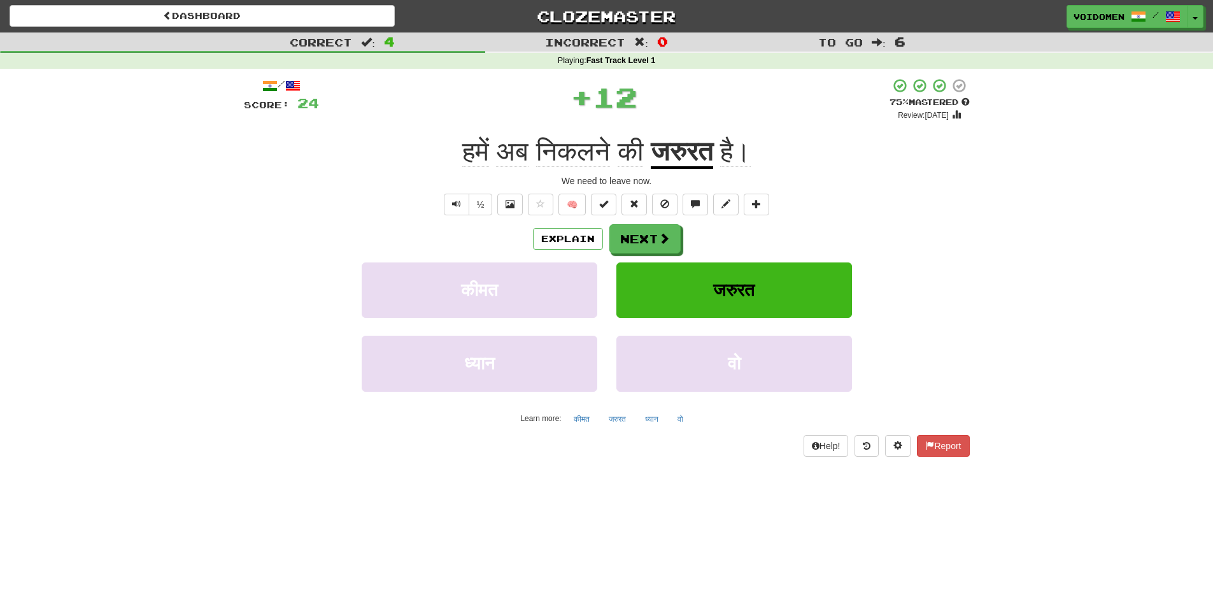
click at [694, 153] on u "जरुरत" at bounding box center [682, 152] width 62 height 32
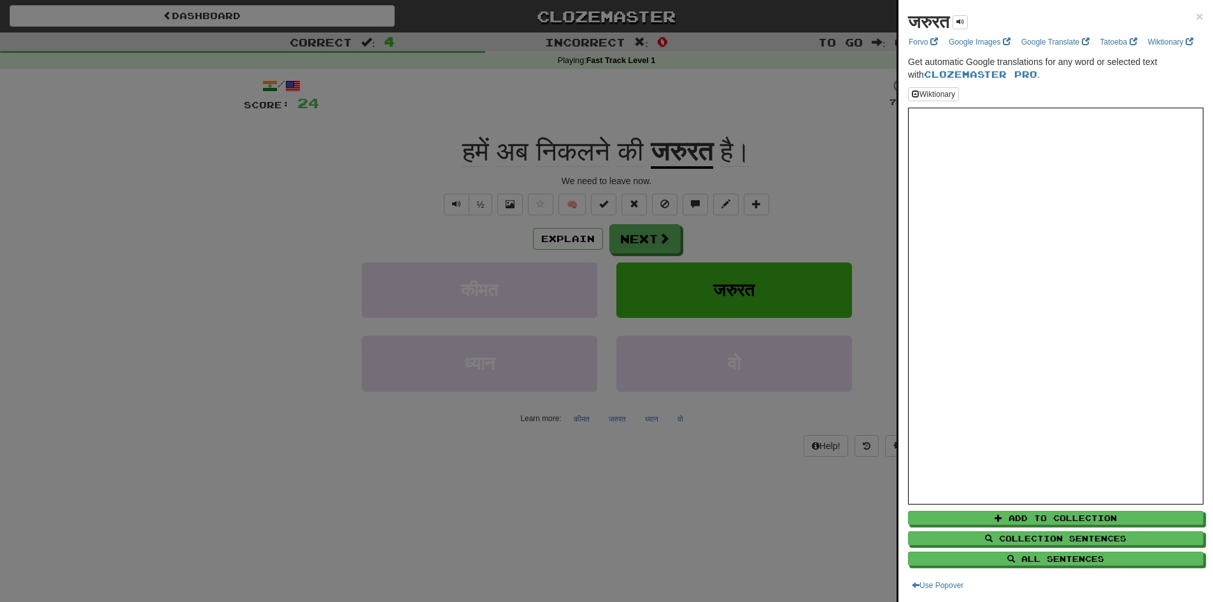
click at [713, 206] on div at bounding box center [606, 301] width 1213 height 602
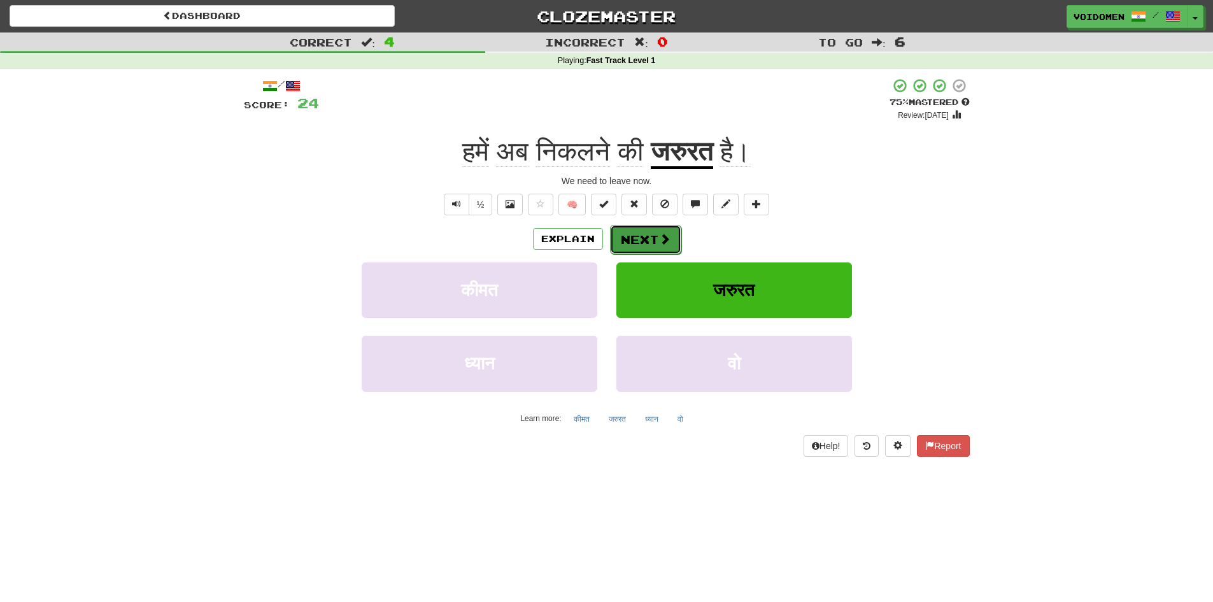
click at [647, 239] on button "Next" at bounding box center [645, 239] width 71 height 29
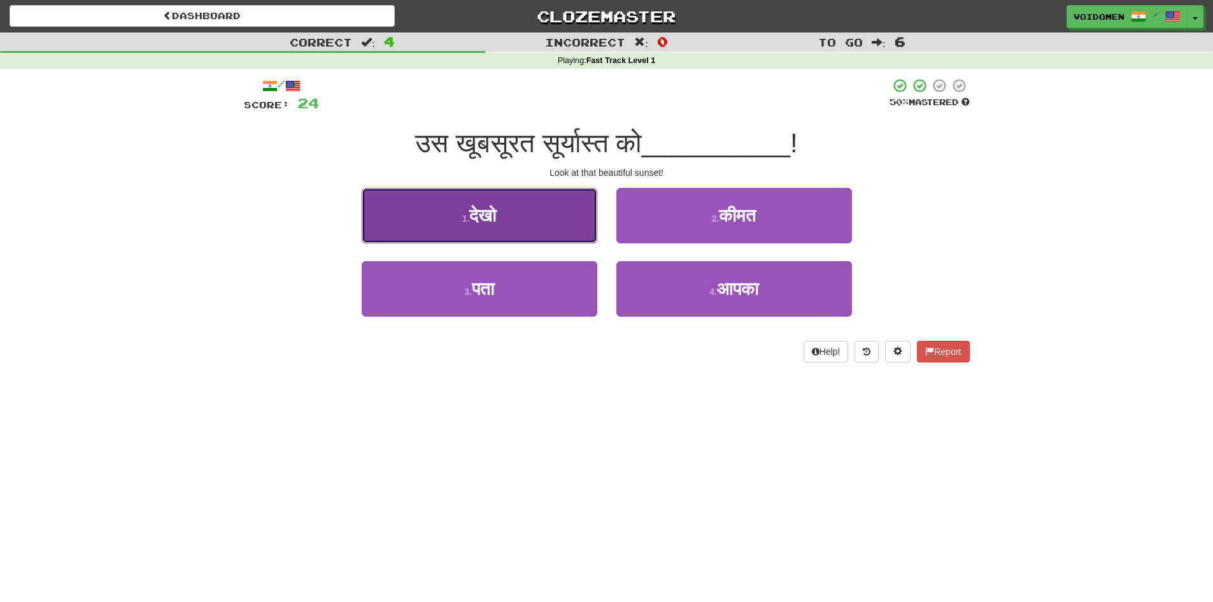
click at [525, 188] on button "1 . देखो" at bounding box center [480, 215] width 236 height 55
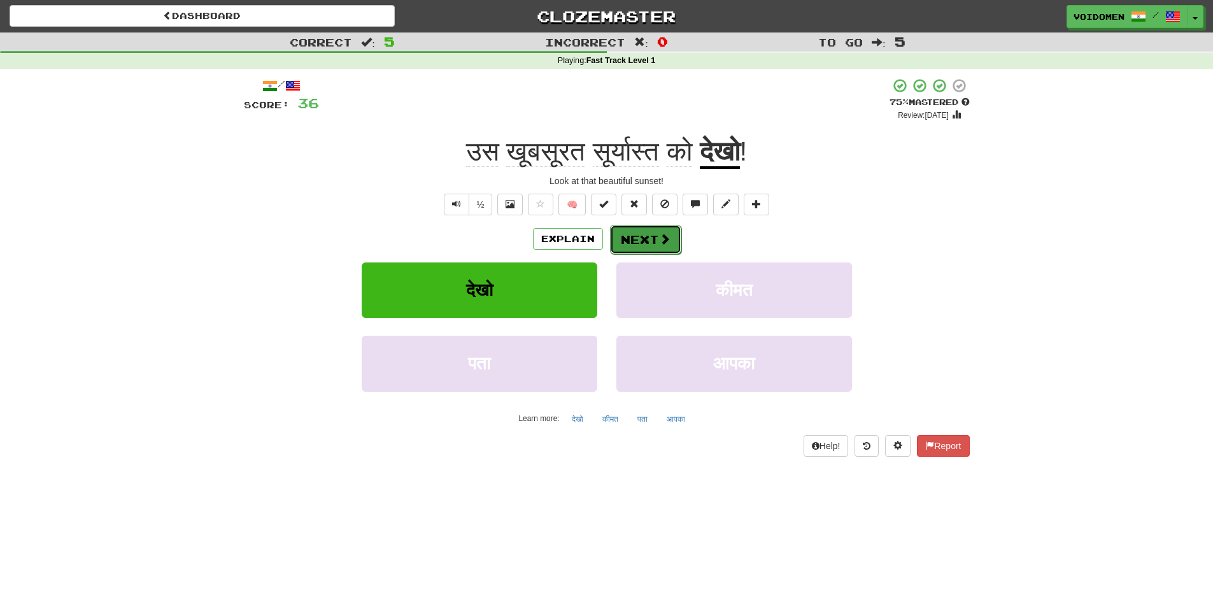
click at [659, 239] on span at bounding box center [664, 238] width 11 height 11
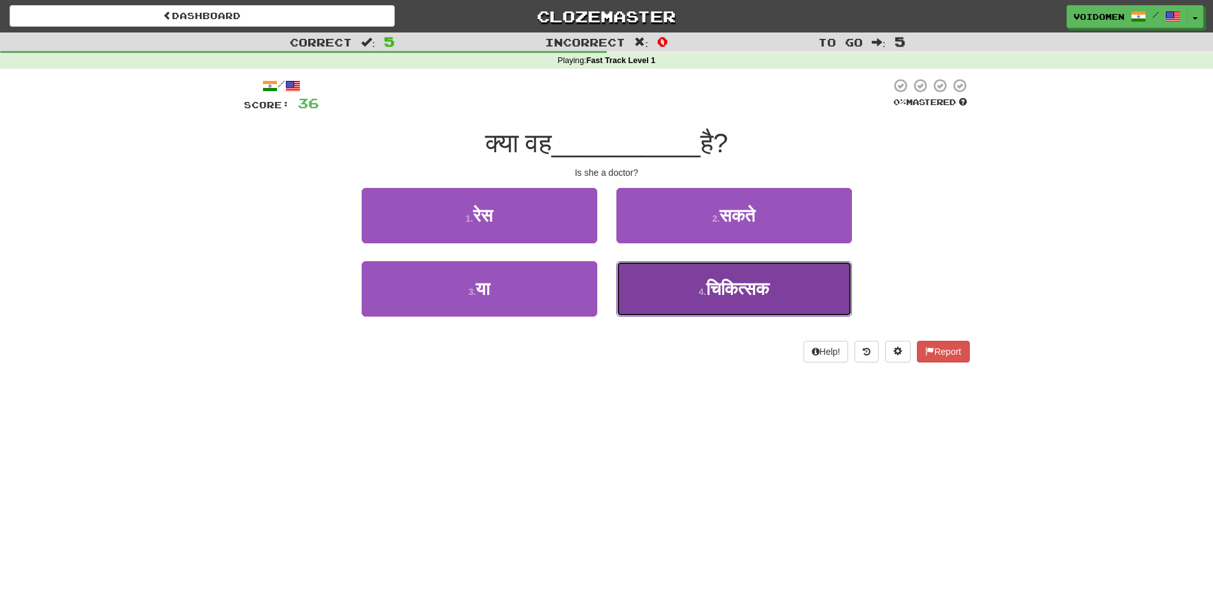
click at [813, 299] on button "4 . चिकित्सक" at bounding box center [734, 288] width 236 height 55
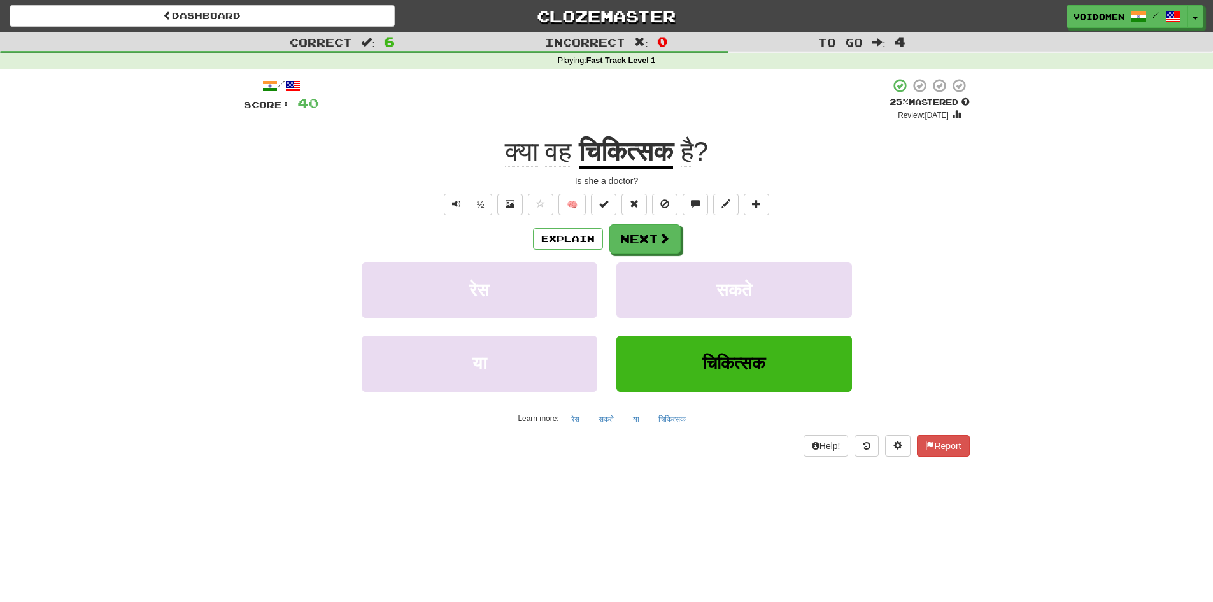
click at [650, 161] on u "चिकित्सक" at bounding box center [626, 152] width 94 height 32
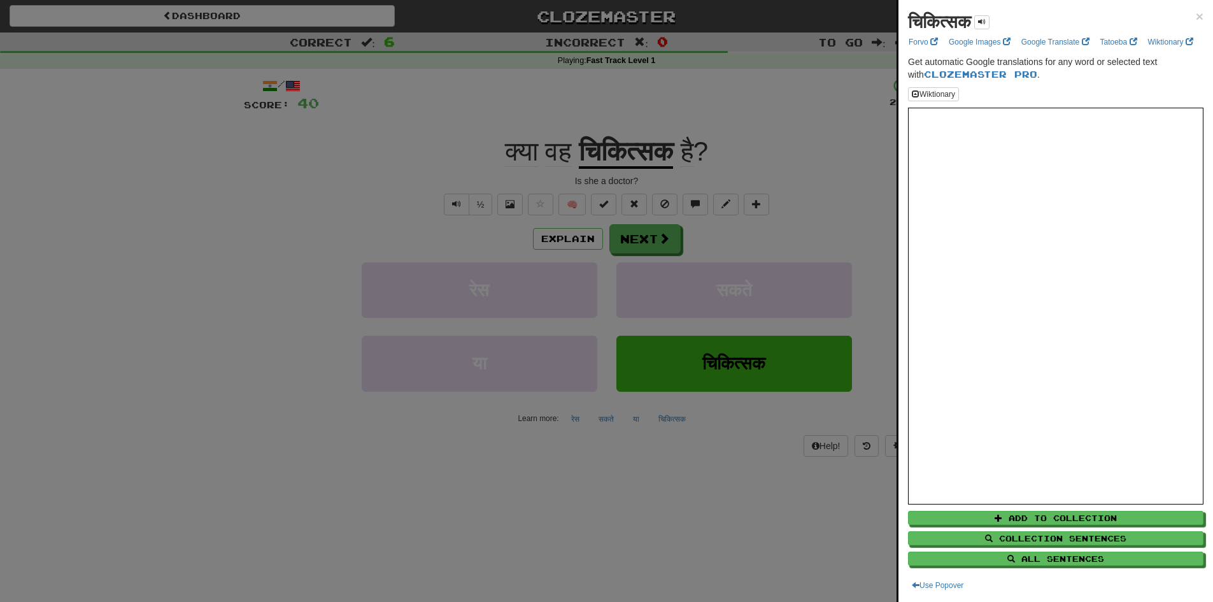
click at [785, 233] on div at bounding box center [606, 301] width 1213 height 602
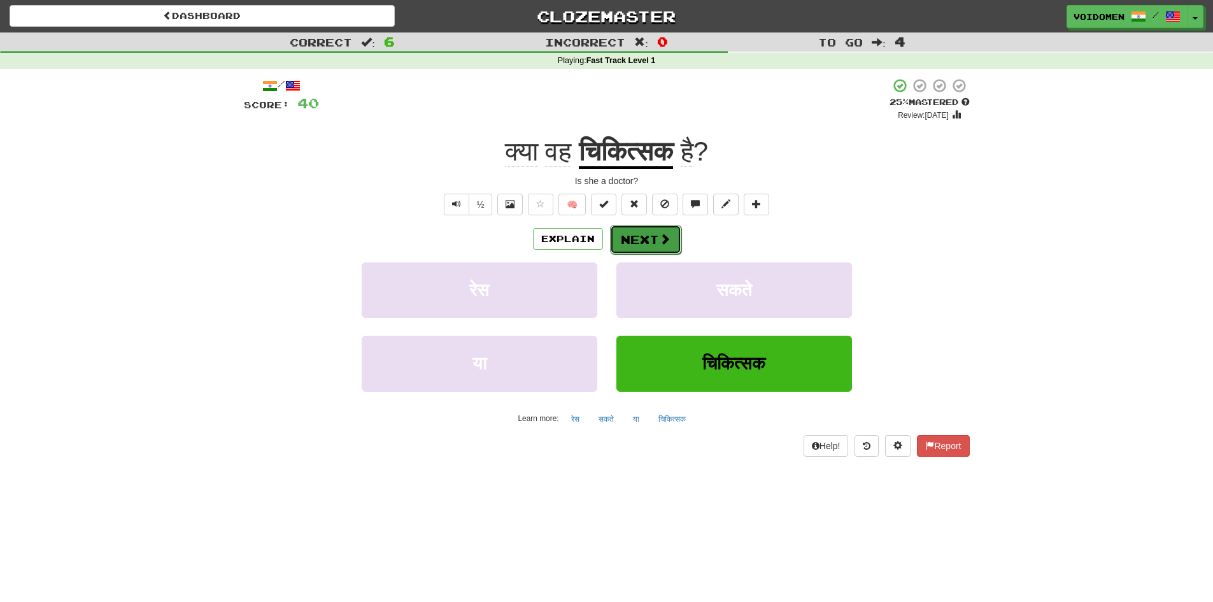
click at [669, 247] on button "Next" at bounding box center [645, 239] width 71 height 29
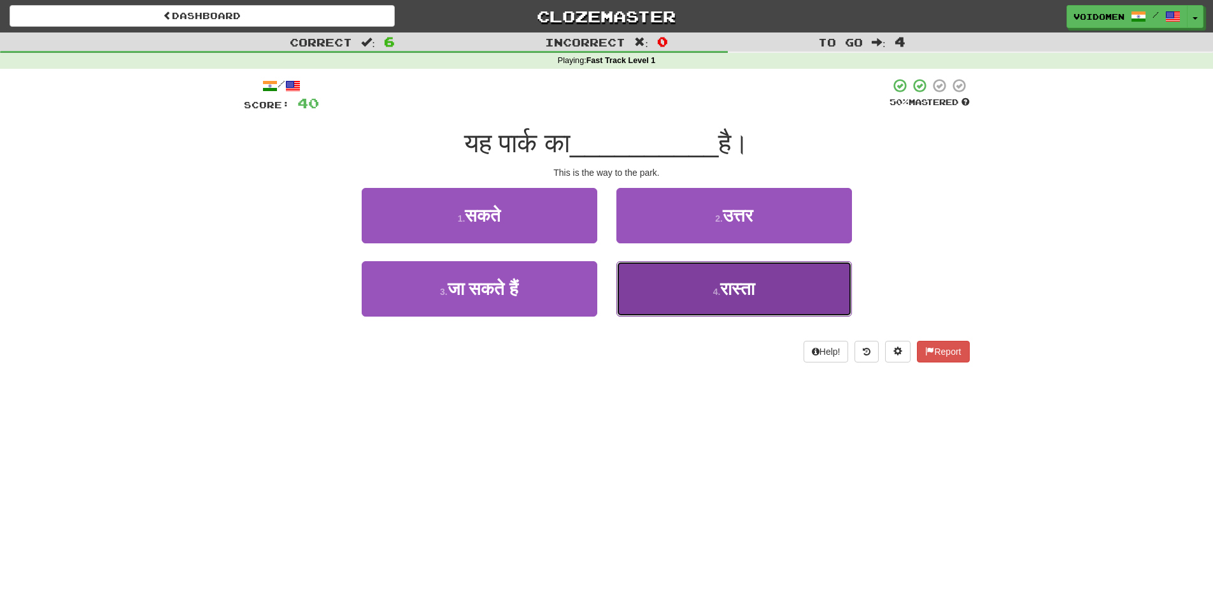
click at [705, 311] on button "4 . रास्ता" at bounding box center [734, 288] width 236 height 55
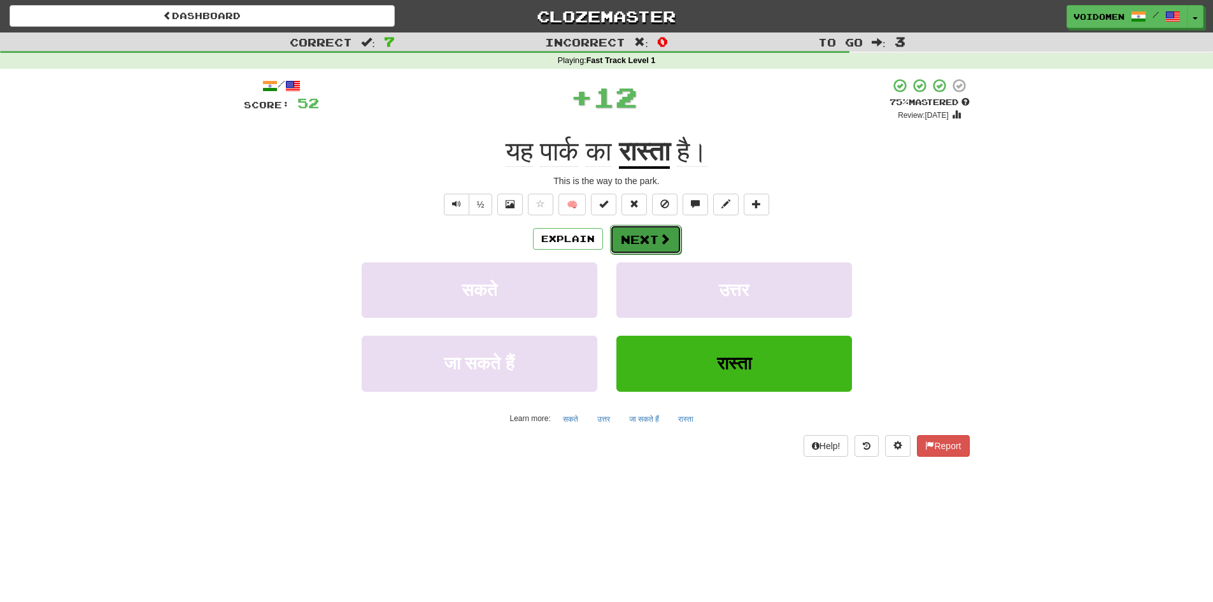
click at [663, 247] on button "Next" at bounding box center [645, 239] width 71 height 29
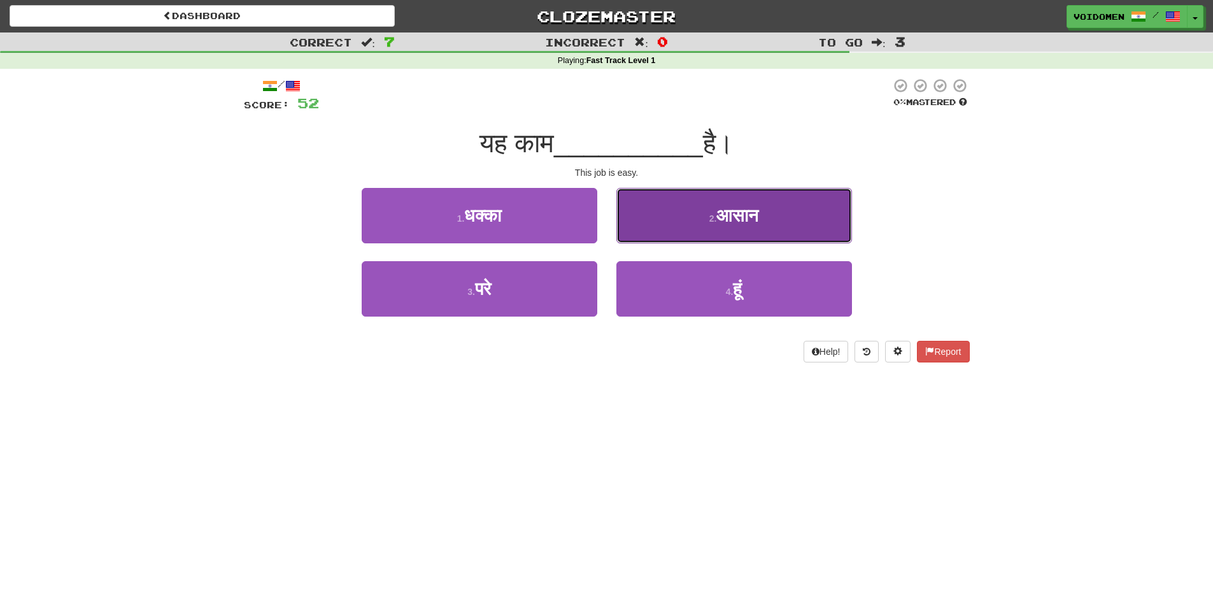
click at [682, 225] on button "2 . आसान" at bounding box center [734, 215] width 236 height 55
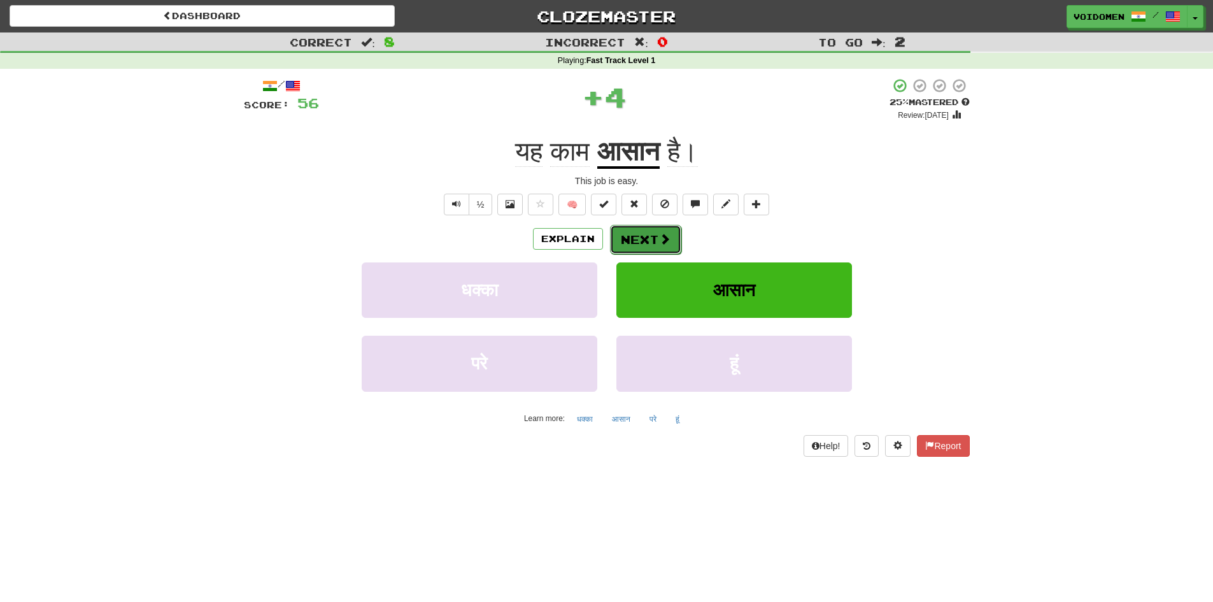
click at [660, 241] on span at bounding box center [664, 238] width 11 height 11
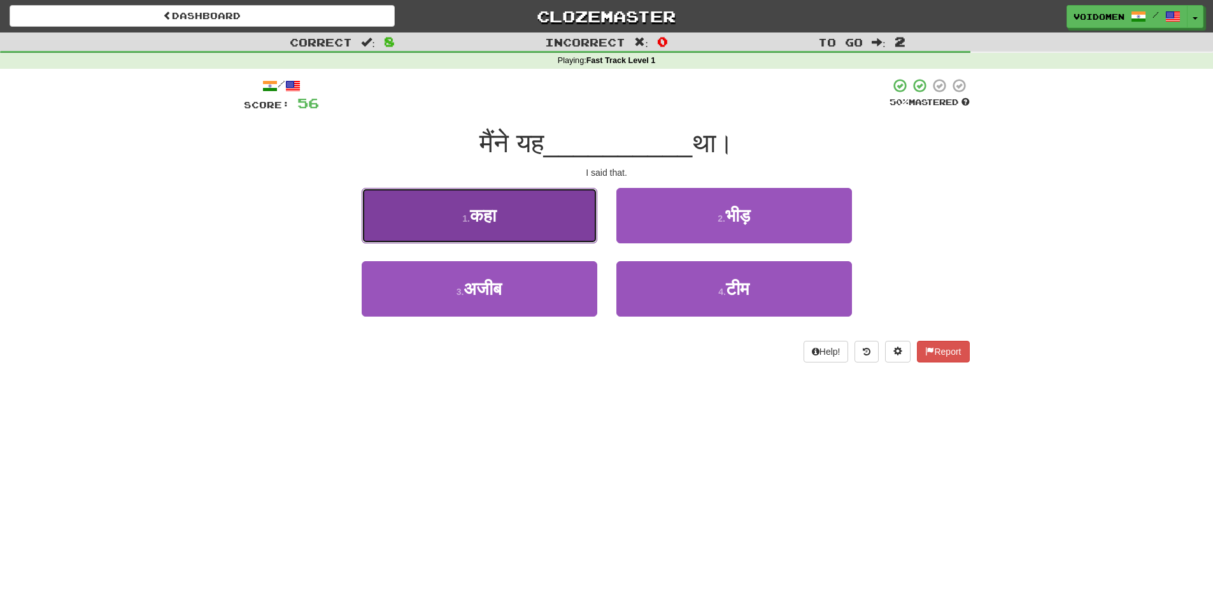
click at [562, 239] on button "1 . कहा" at bounding box center [480, 215] width 236 height 55
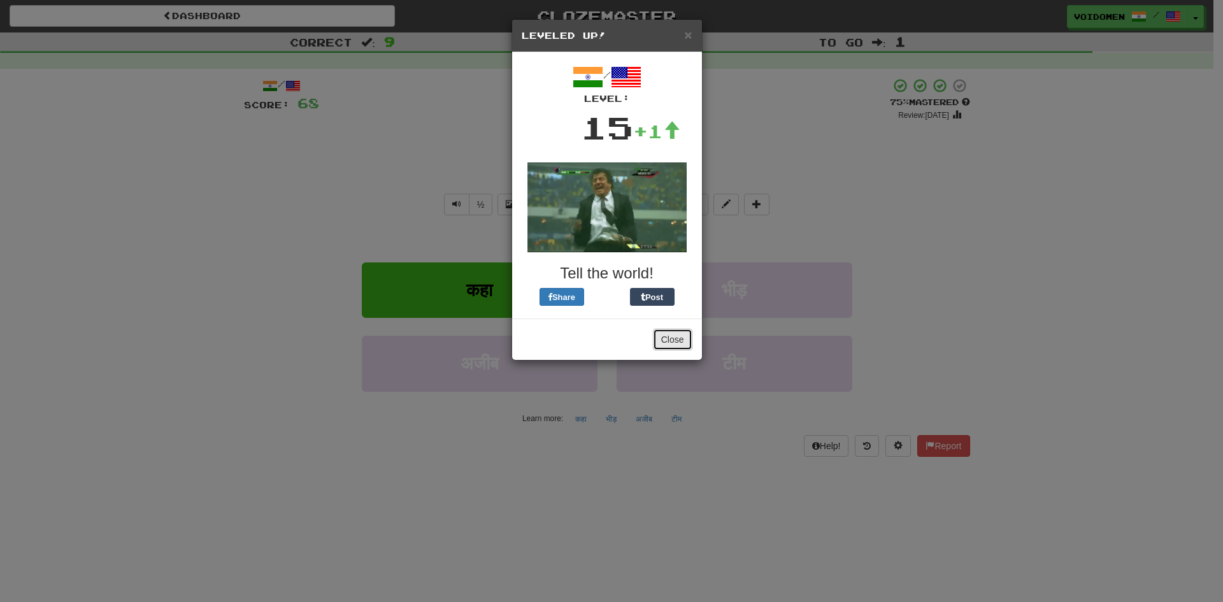
click at [669, 339] on button "Close" at bounding box center [672, 340] width 39 height 22
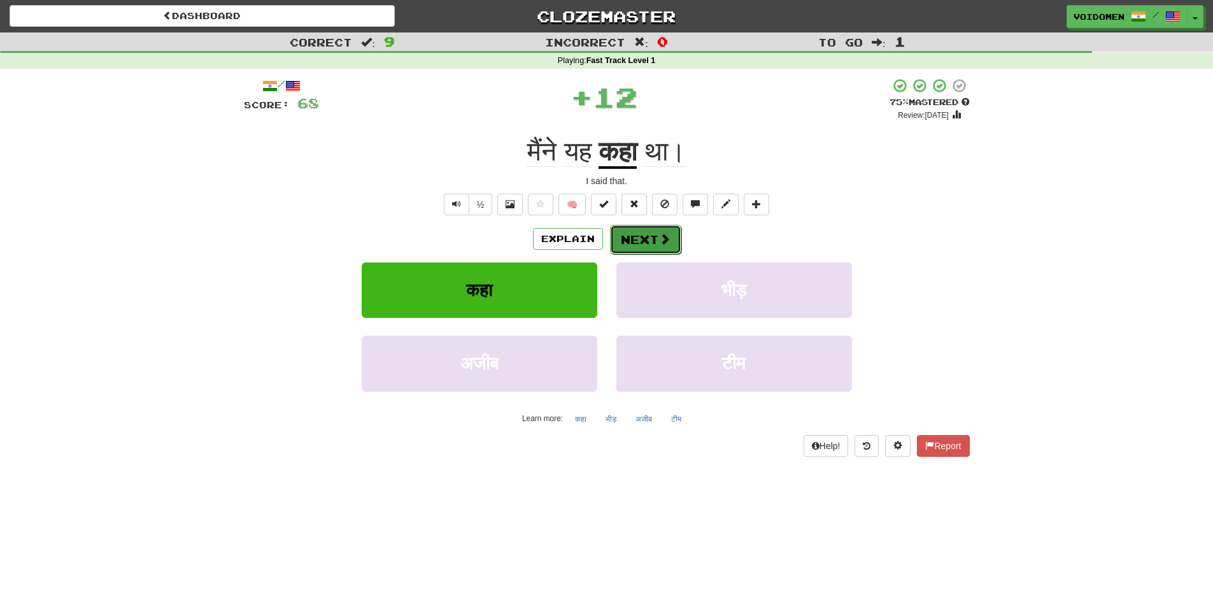
click at [662, 231] on button "Next" at bounding box center [645, 239] width 71 height 29
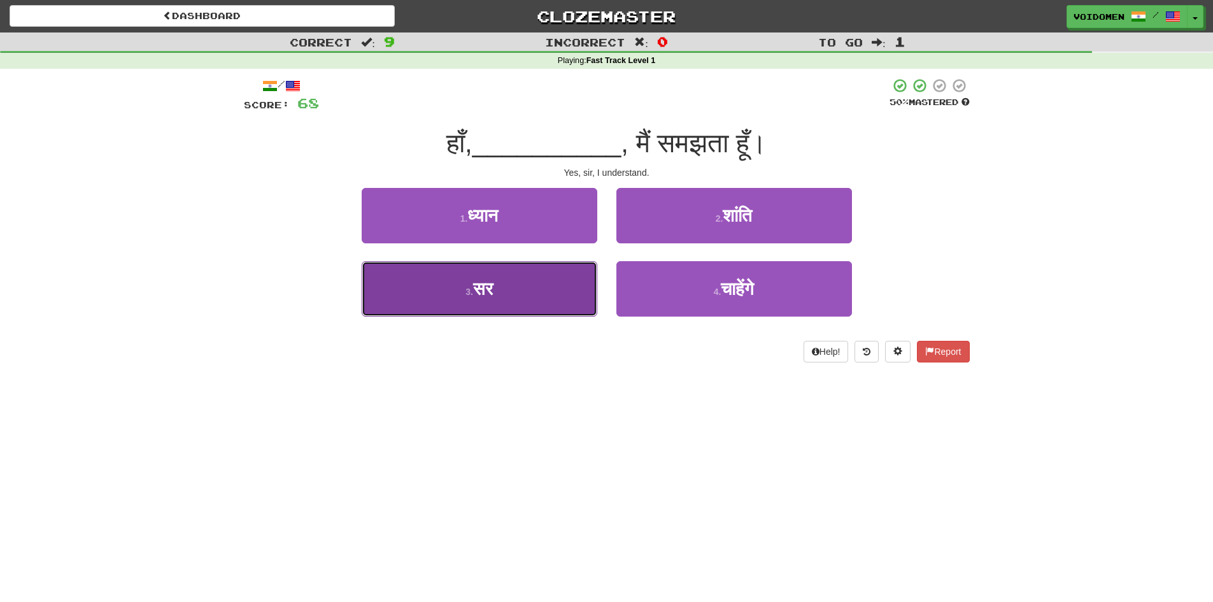
click at [567, 310] on button "3 . सर" at bounding box center [480, 288] width 236 height 55
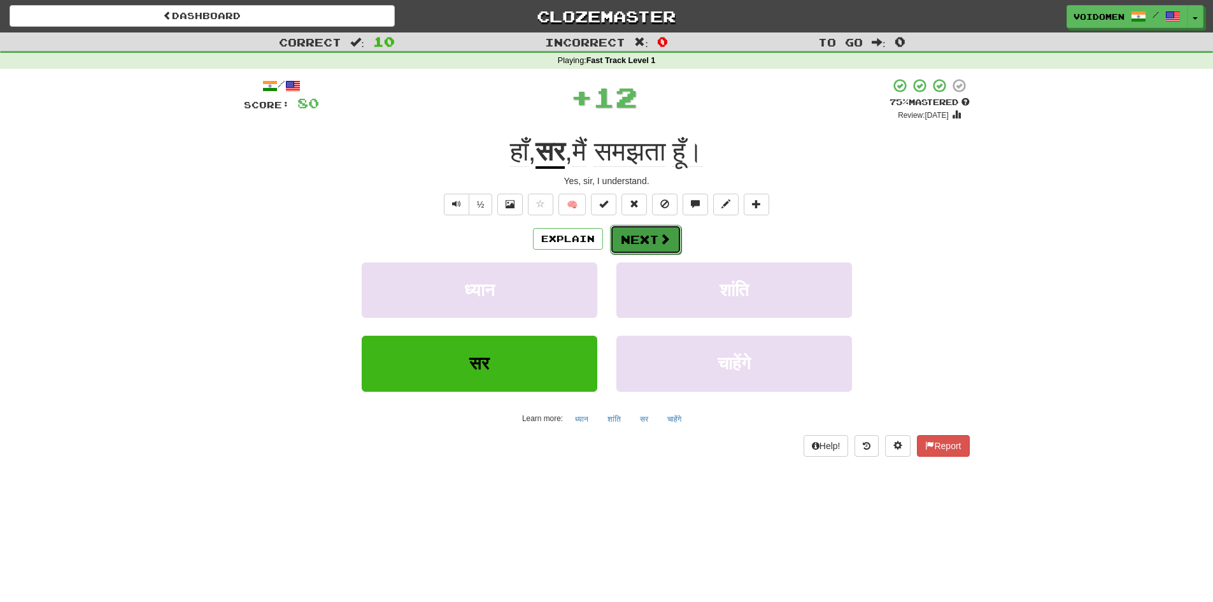
click at [634, 241] on button "Next" at bounding box center [645, 239] width 71 height 29
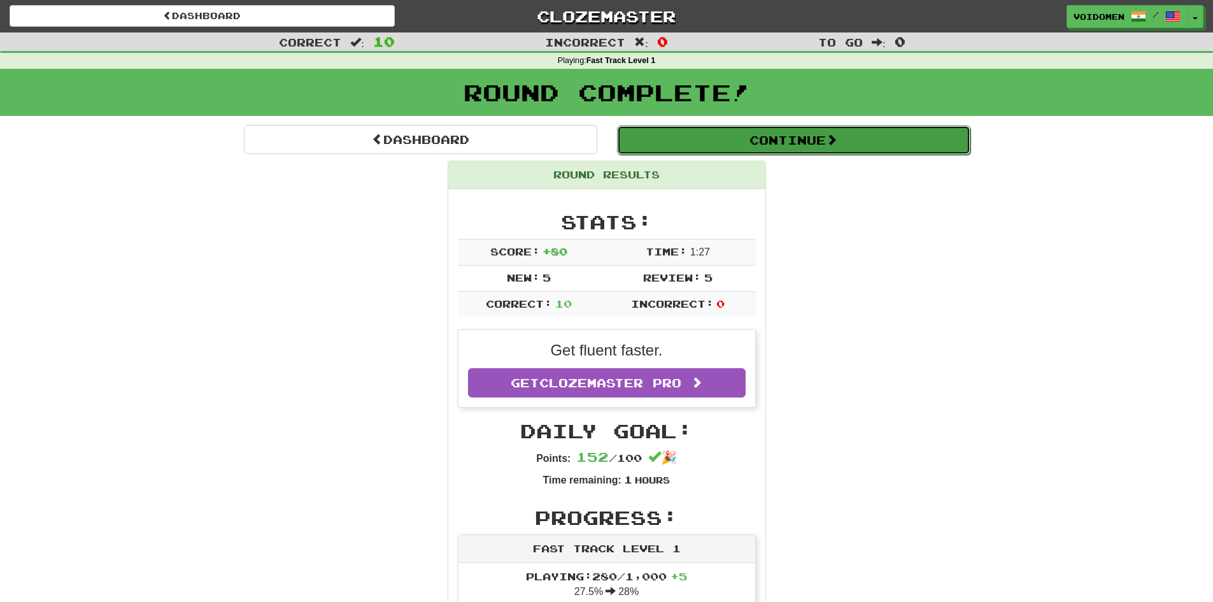
click at [756, 139] on button "Continue" at bounding box center [793, 139] width 353 height 29
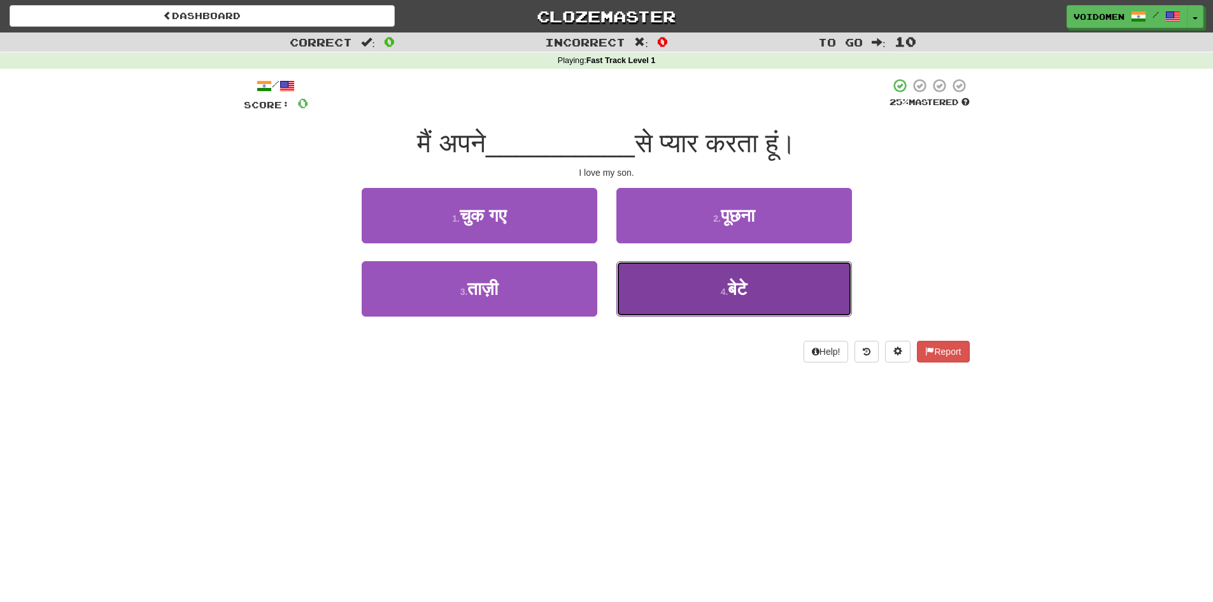
click at [706, 295] on button "4 . बेटे" at bounding box center [734, 288] width 236 height 55
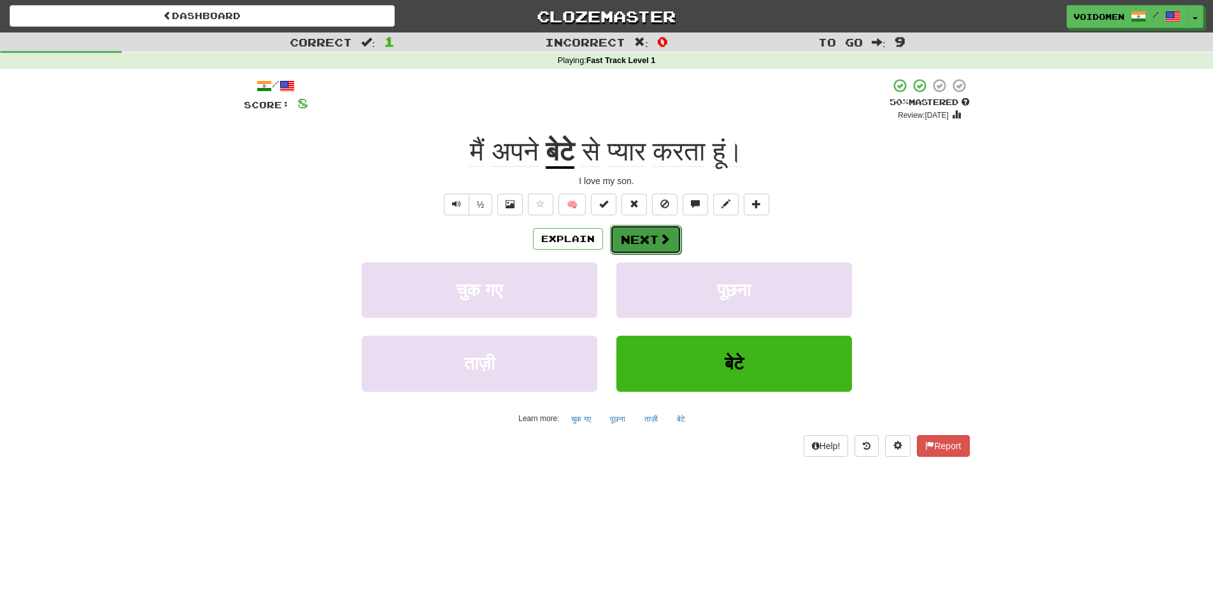
click at [648, 239] on button "Next" at bounding box center [645, 239] width 71 height 29
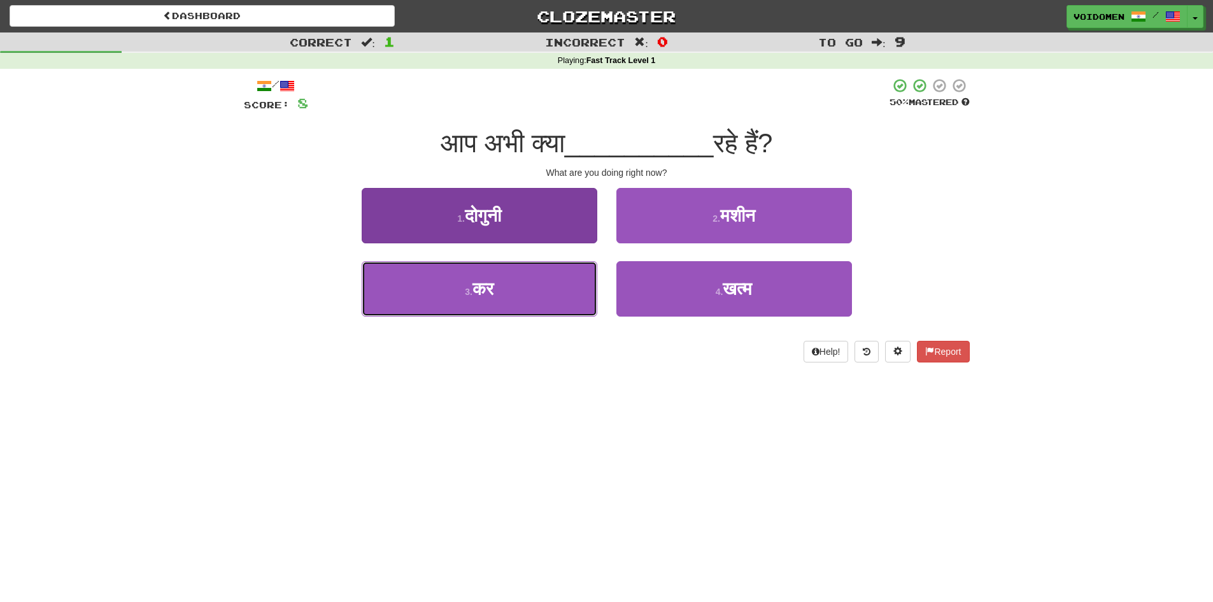
click at [567, 304] on button "3 . कर" at bounding box center [480, 288] width 236 height 55
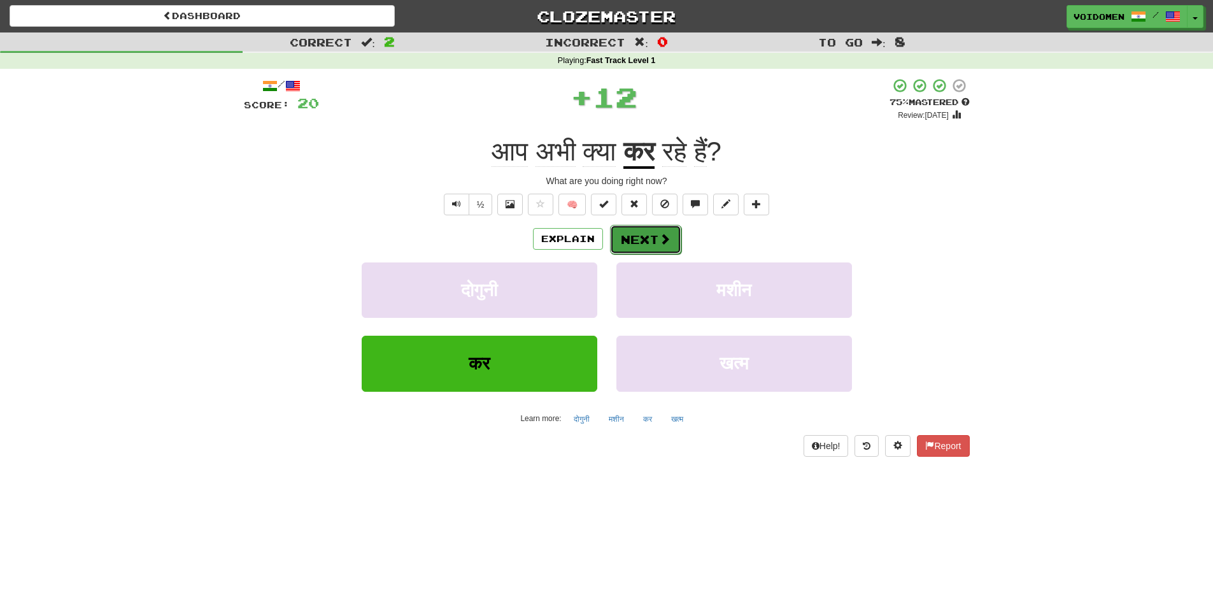
click at [644, 237] on button "Next" at bounding box center [645, 239] width 71 height 29
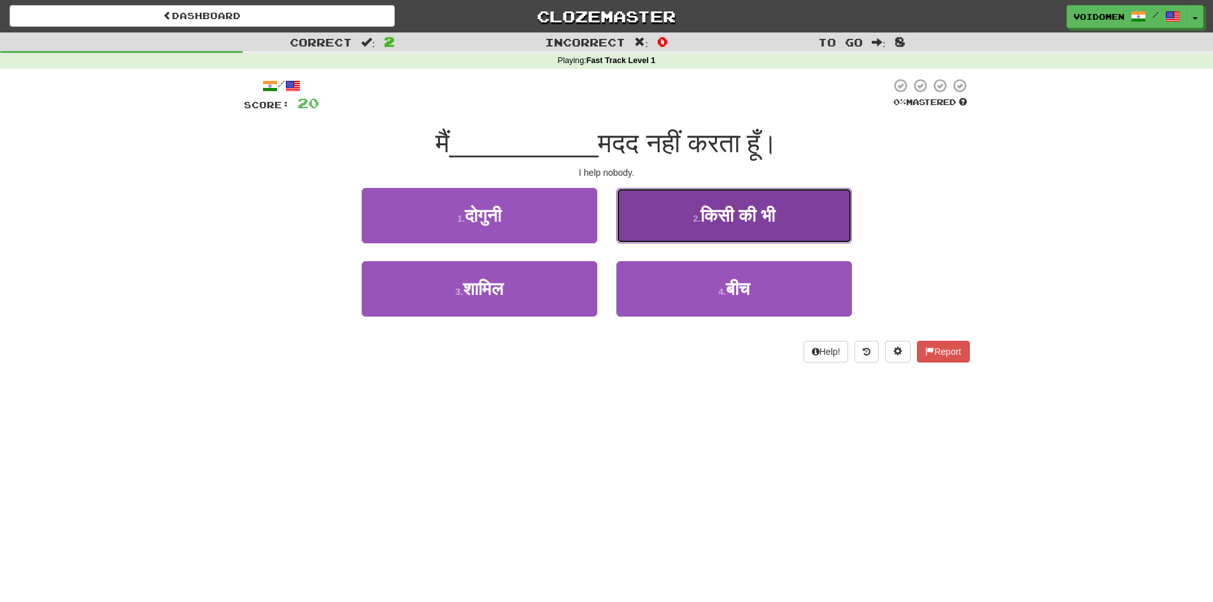
click at [822, 221] on button "2 . किसी की भी" at bounding box center [734, 215] width 236 height 55
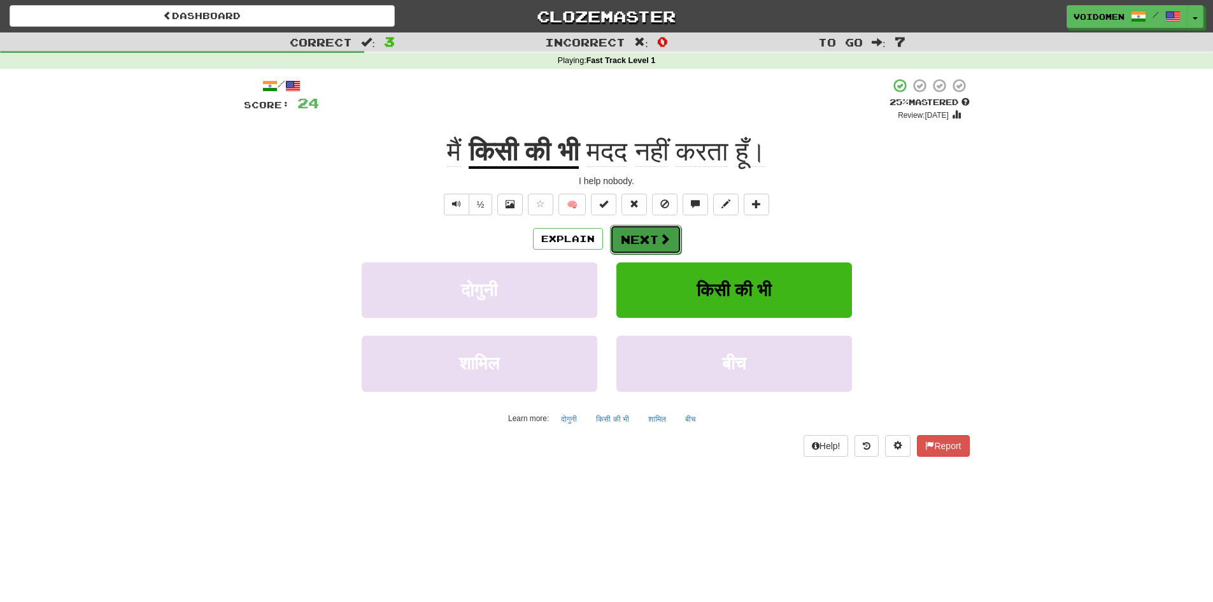
click at [664, 249] on button "Next" at bounding box center [645, 239] width 71 height 29
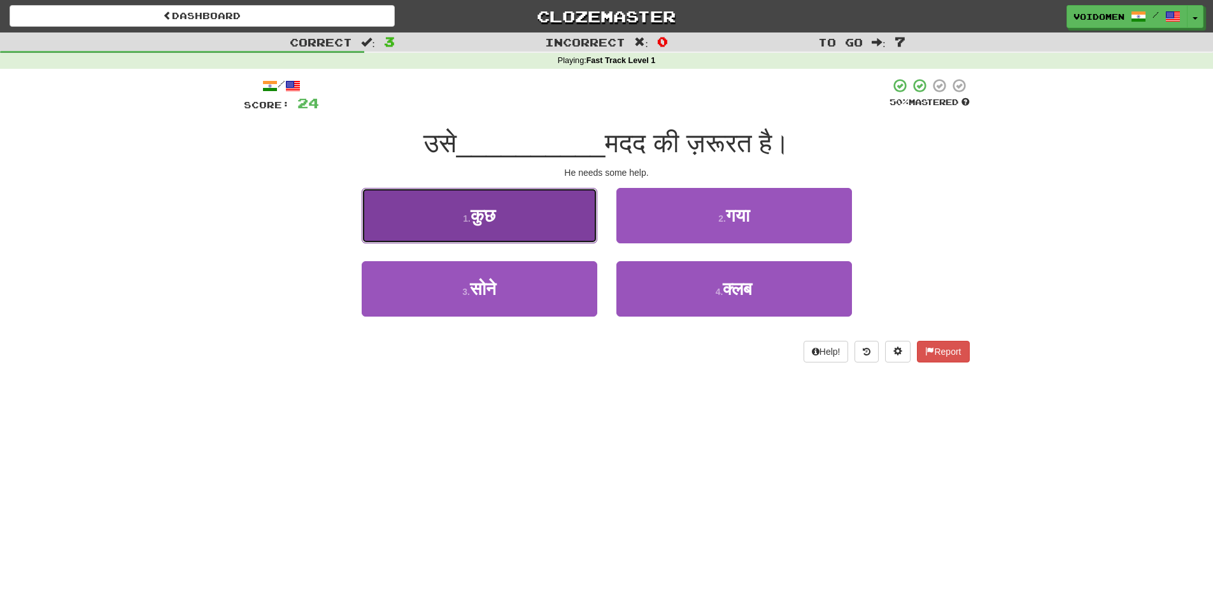
click at [525, 205] on button "1 . कुछ" at bounding box center [480, 215] width 236 height 55
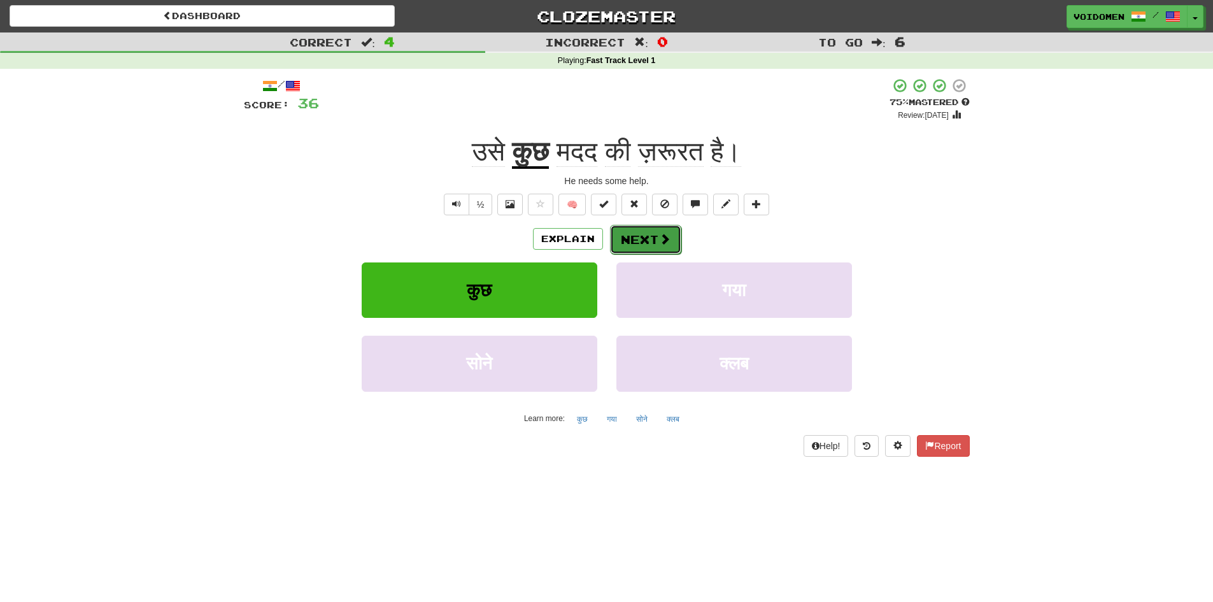
click at [642, 239] on button "Next" at bounding box center [645, 239] width 71 height 29
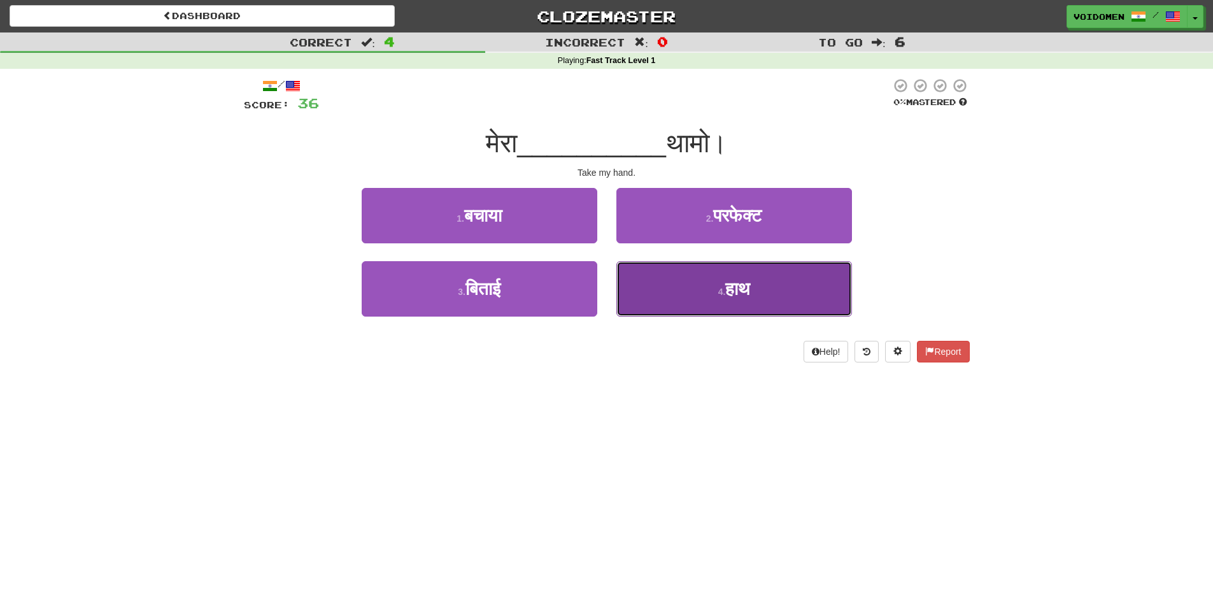
click at [665, 309] on button "4 . हाथ" at bounding box center [734, 288] width 236 height 55
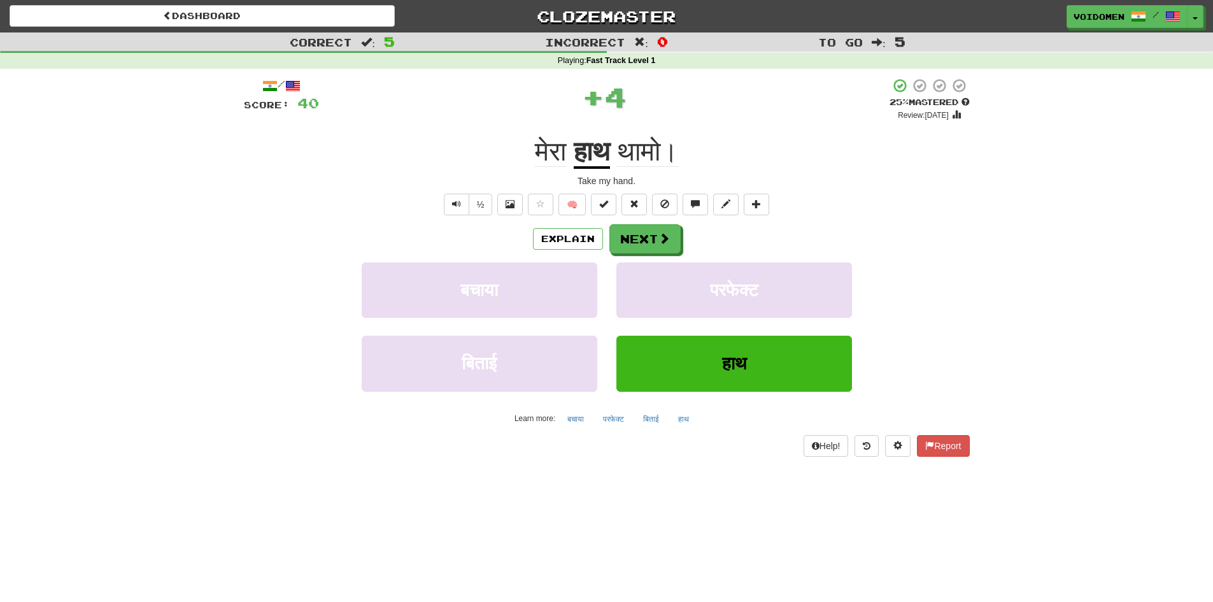
click at [676, 155] on span "थामो।" at bounding box center [647, 151] width 61 height 31
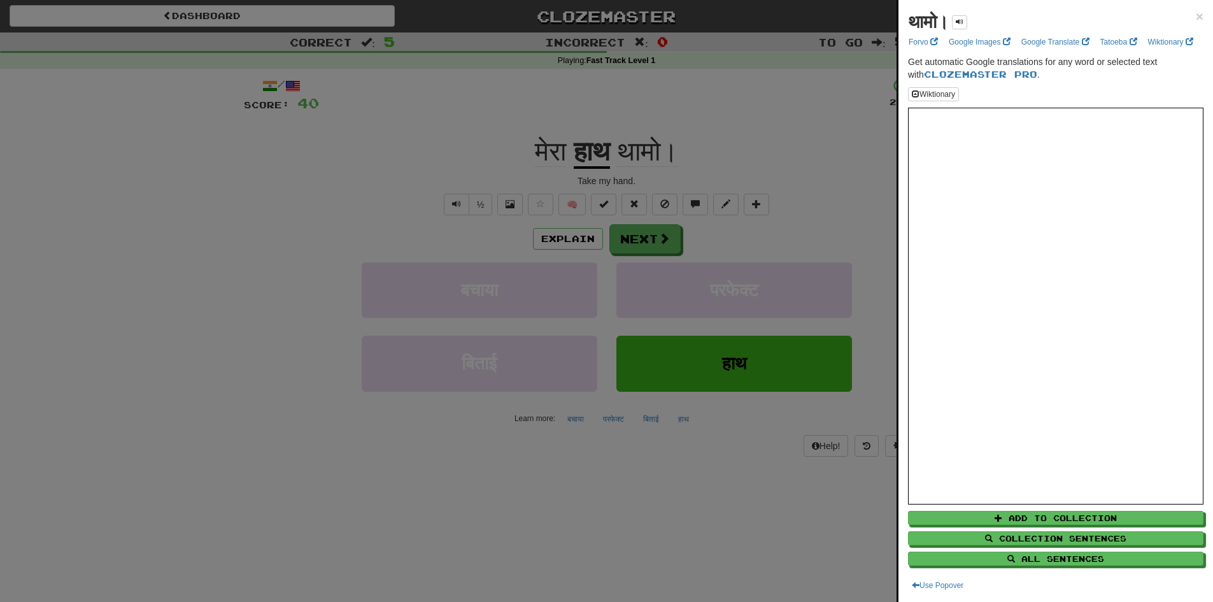
click at [642, 239] on div at bounding box center [606, 301] width 1213 height 602
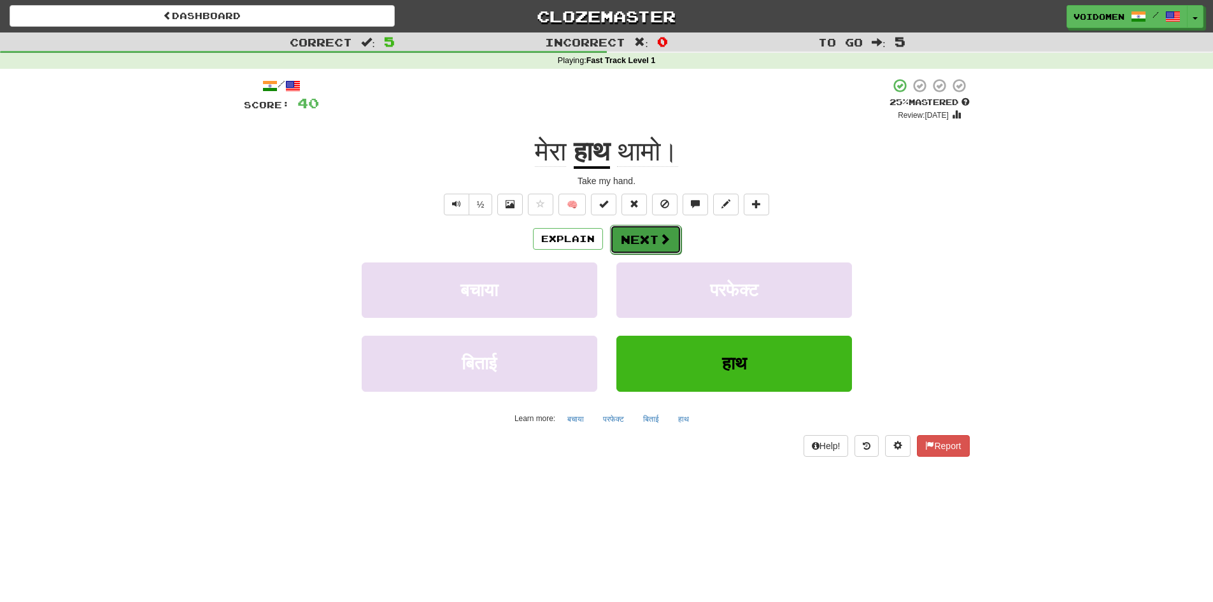
click at [651, 239] on button "Next" at bounding box center [645, 239] width 71 height 29
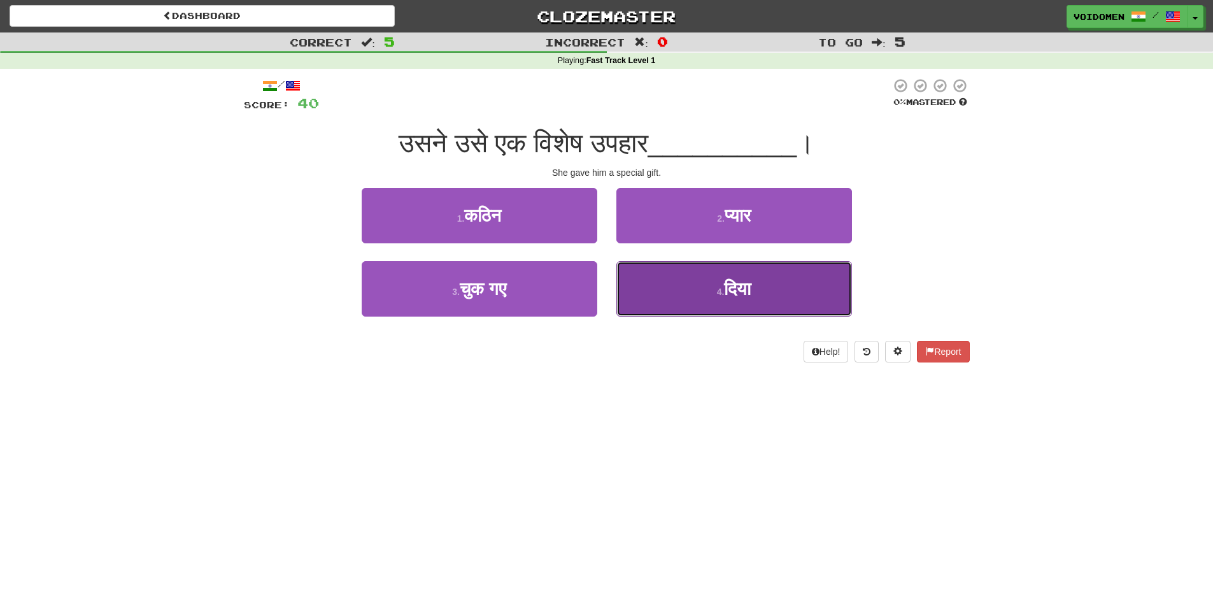
click at [725, 313] on button "4 . दिया" at bounding box center [734, 288] width 236 height 55
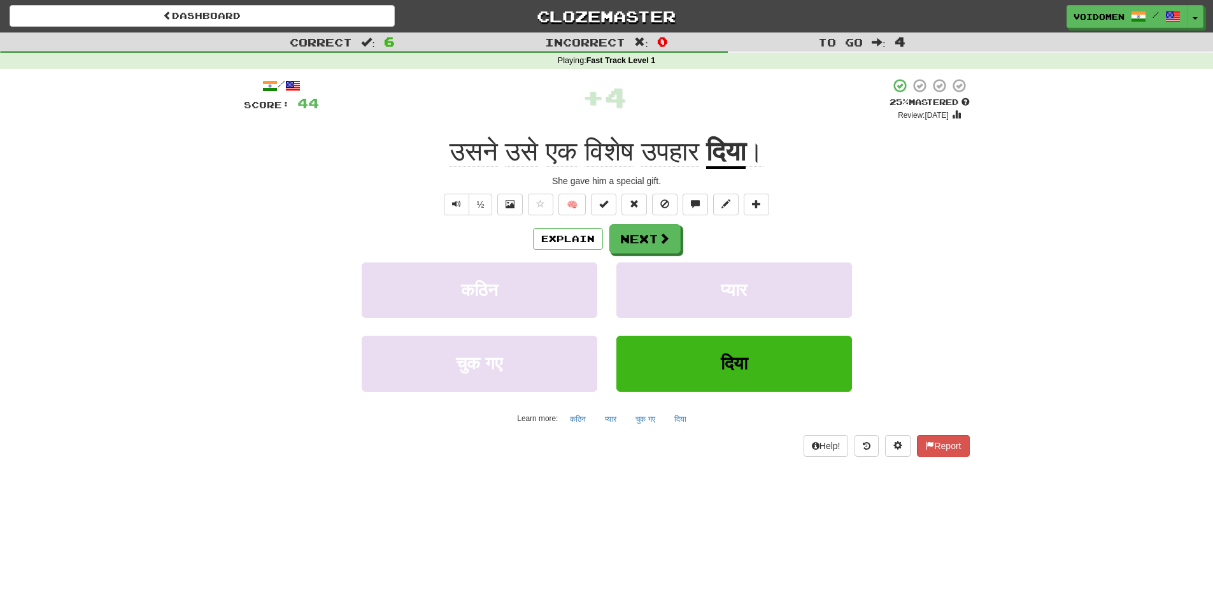
click at [611, 148] on span "विशेष" at bounding box center [609, 151] width 49 height 31
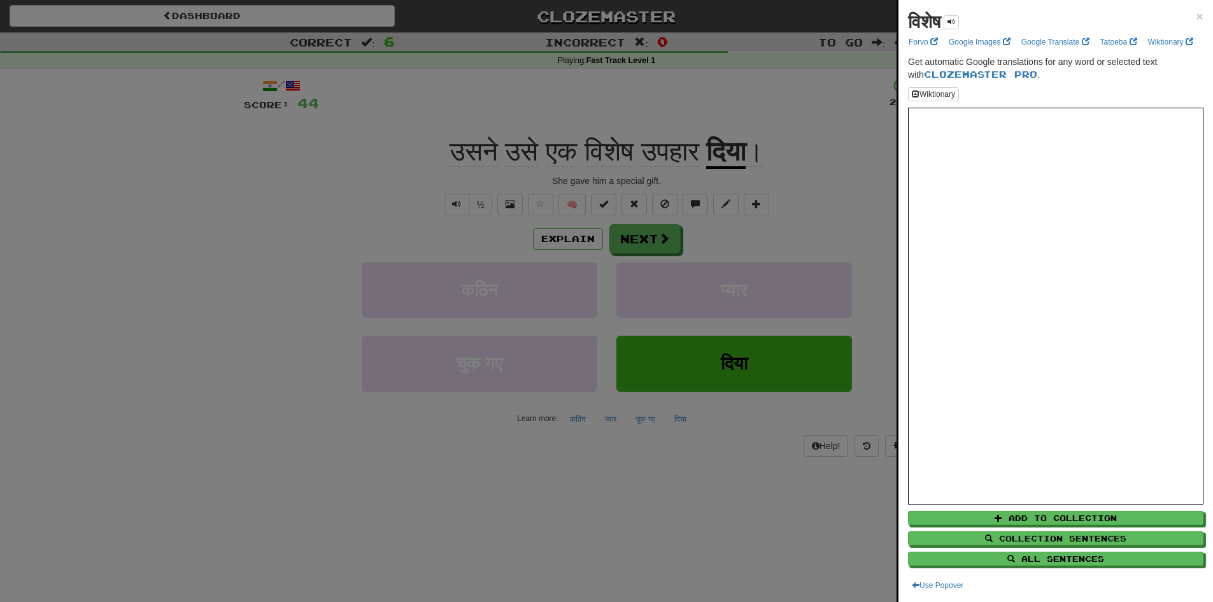
click at [707, 106] on div at bounding box center [606, 301] width 1213 height 602
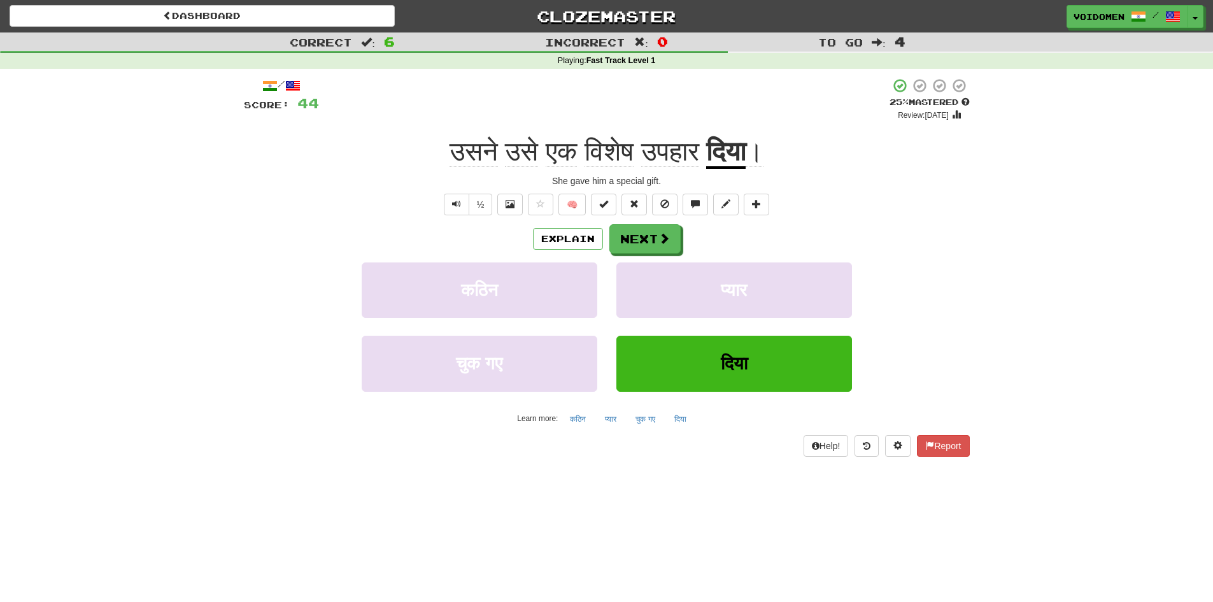
click at [686, 161] on span "उपहार" at bounding box center [670, 151] width 58 height 31
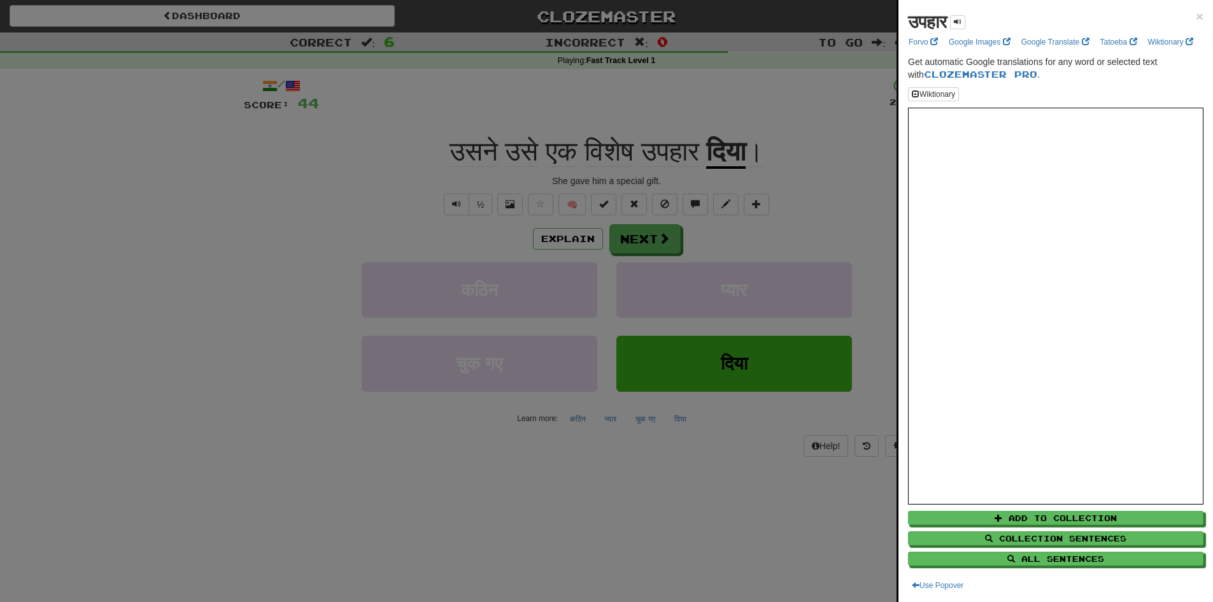
click at [722, 94] on div at bounding box center [606, 301] width 1213 height 602
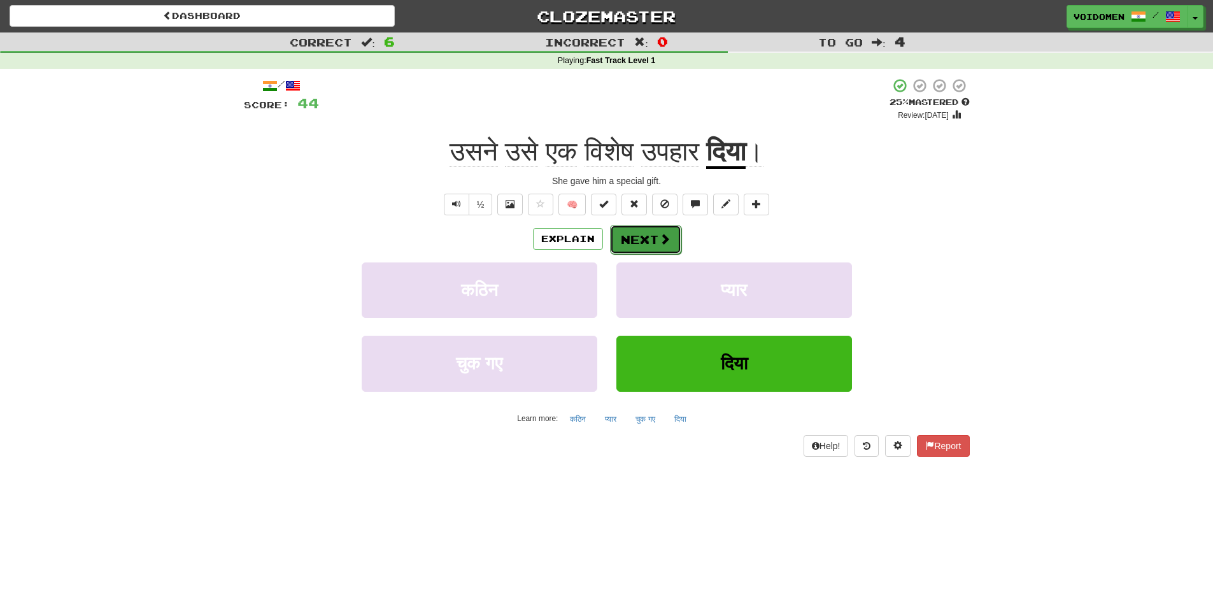
click at [643, 239] on button "Next" at bounding box center [645, 239] width 71 height 29
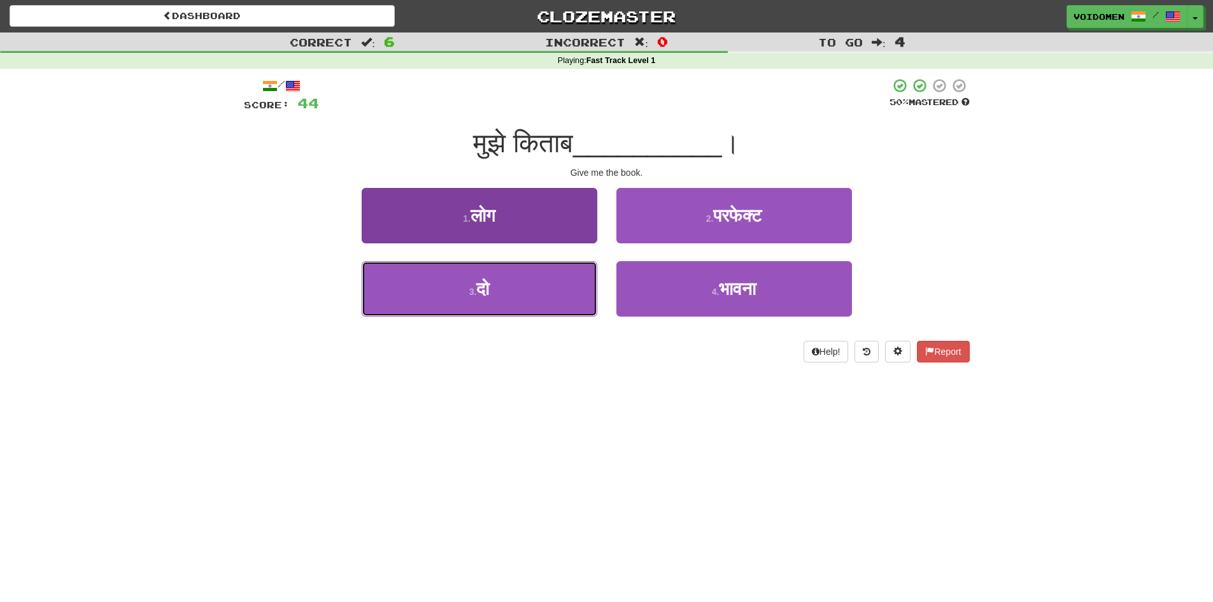
click at [562, 306] on button "3 . दो" at bounding box center [480, 288] width 236 height 55
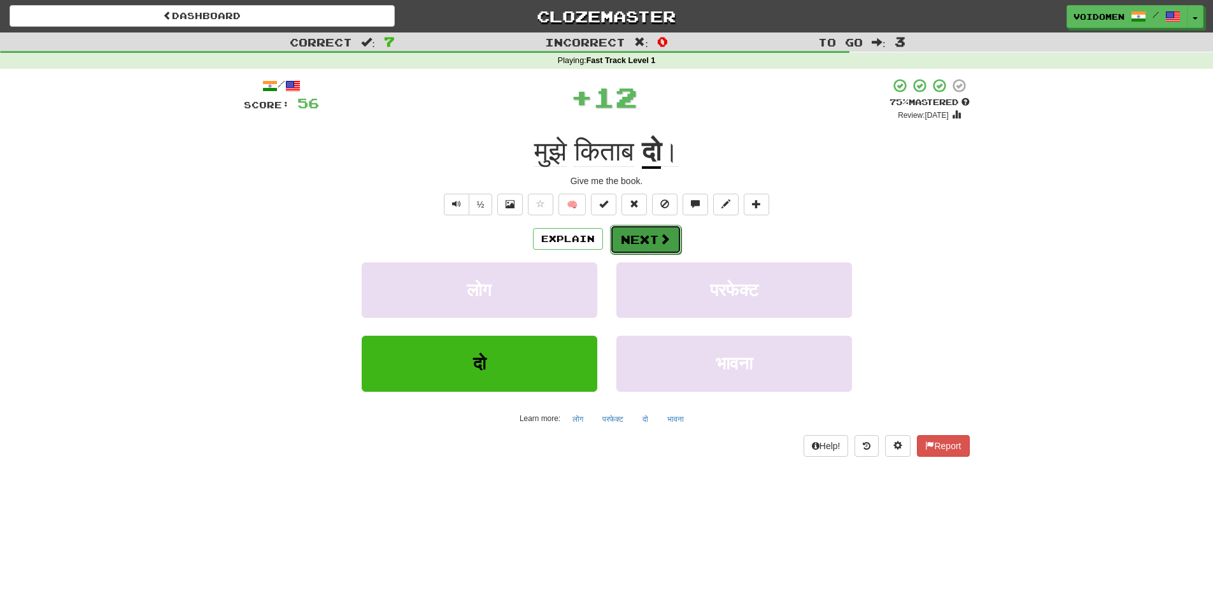
click at [655, 245] on button "Next" at bounding box center [645, 239] width 71 height 29
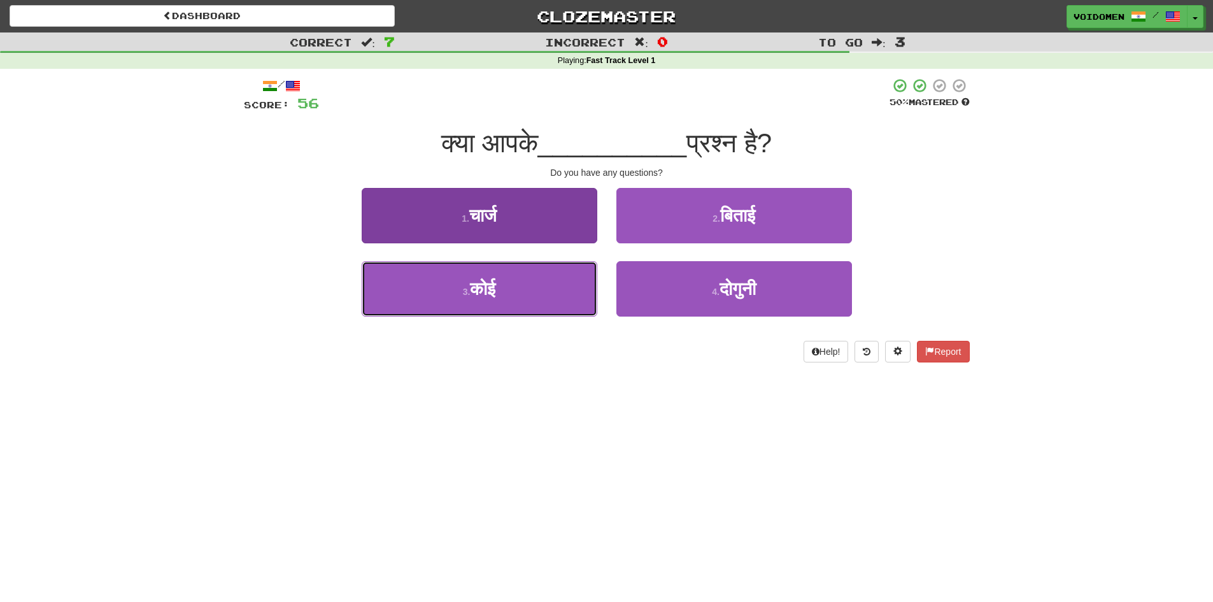
click at [567, 306] on button "3 . कोई" at bounding box center [480, 288] width 236 height 55
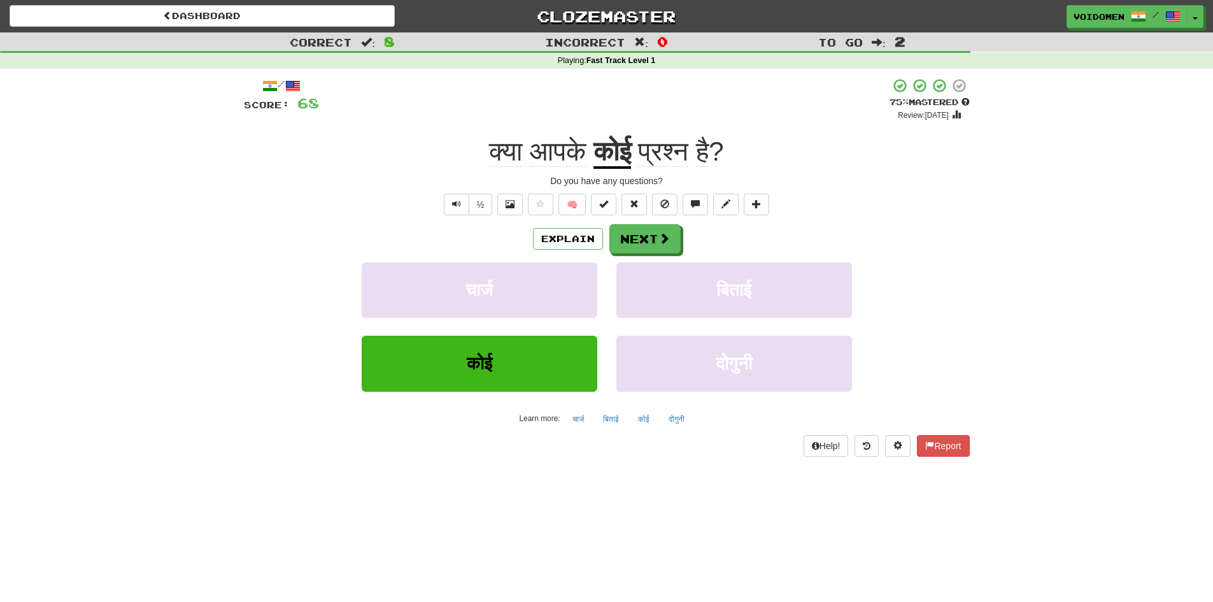
click at [686, 152] on span "प्रश्न" at bounding box center [663, 151] width 50 height 31
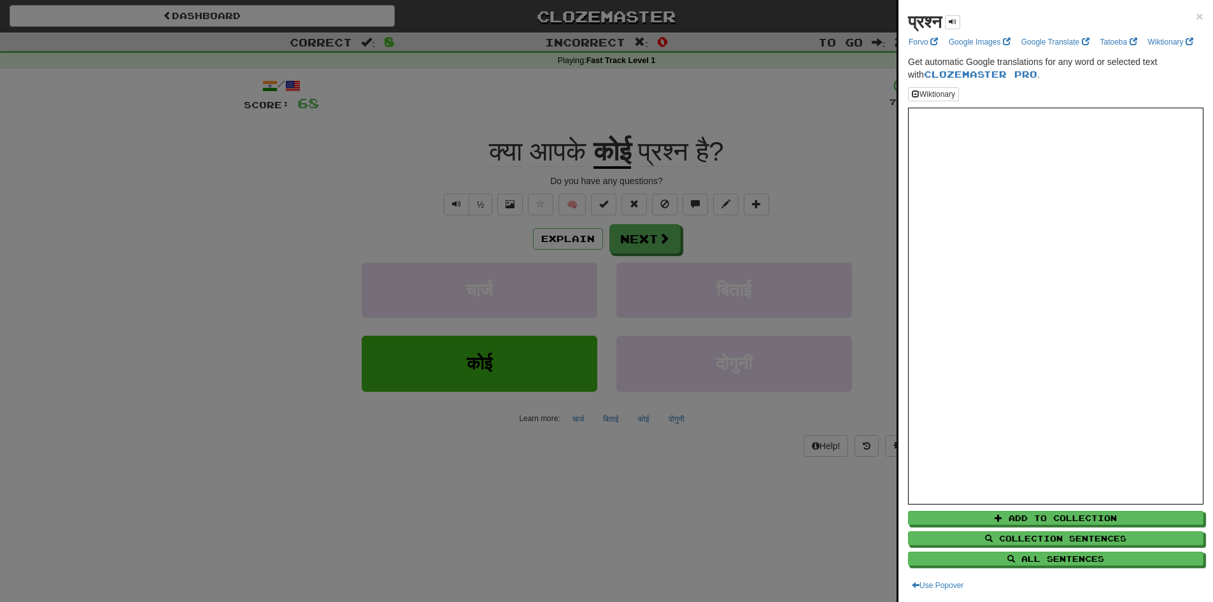
click at [702, 240] on div at bounding box center [606, 301] width 1213 height 602
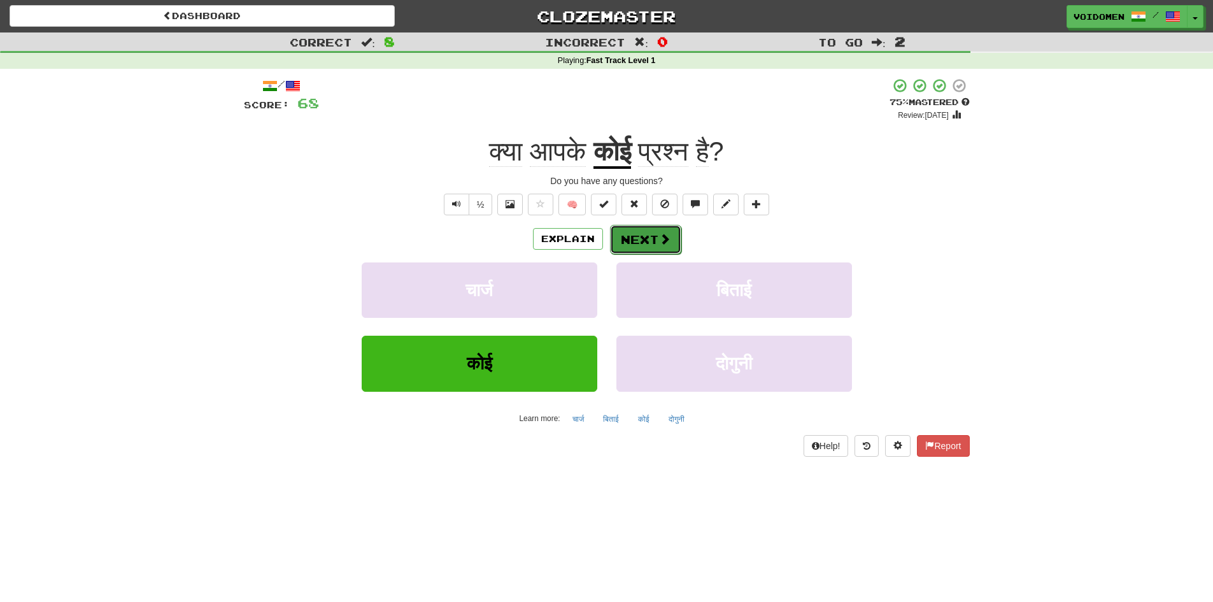
click at [674, 245] on button "Next" at bounding box center [645, 239] width 71 height 29
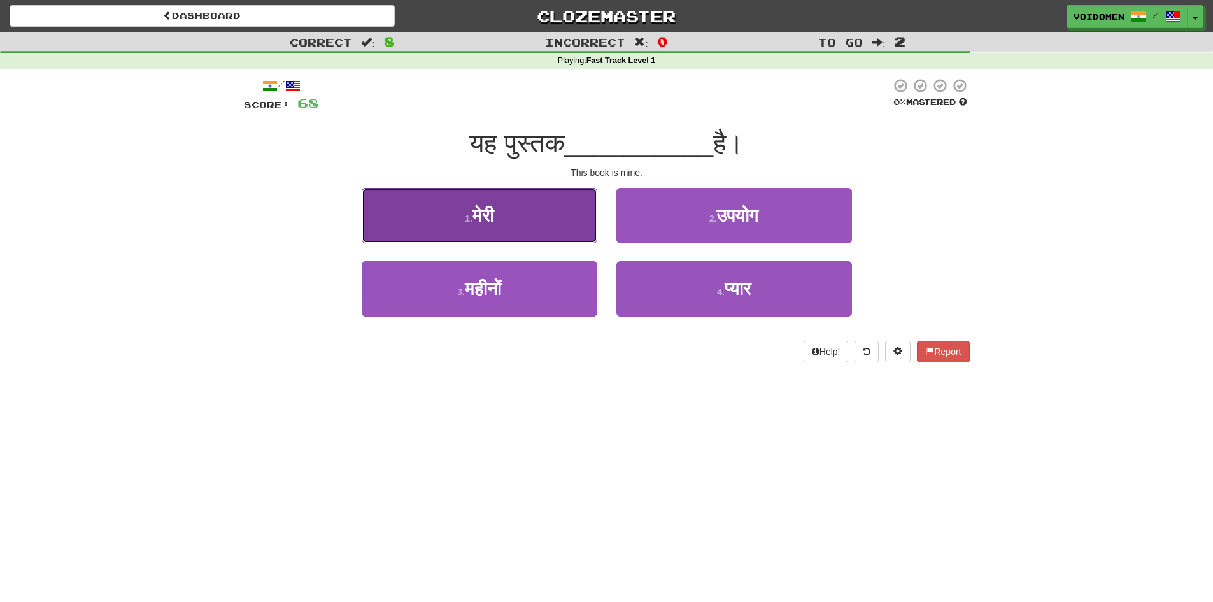
click at [565, 218] on button "1 . मेरी" at bounding box center [480, 215] width 236 height 55
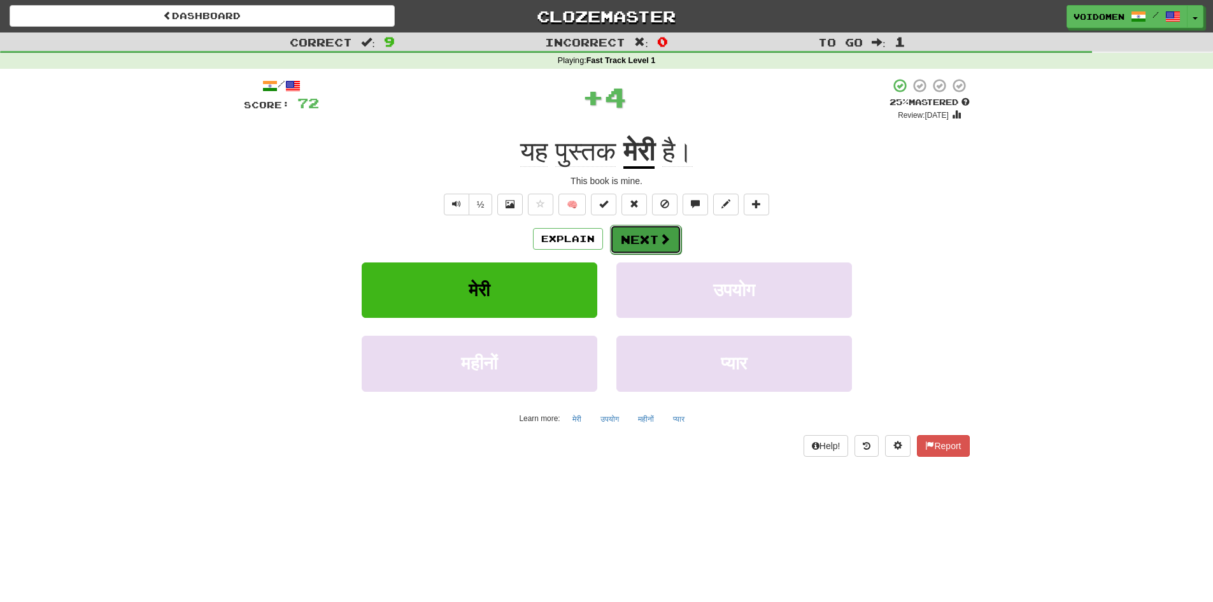
click at [665, 243] on span at bounding box center [664, 238] width 11 height 11
